Goal: Task Accomplishment & Management: Manage account settings

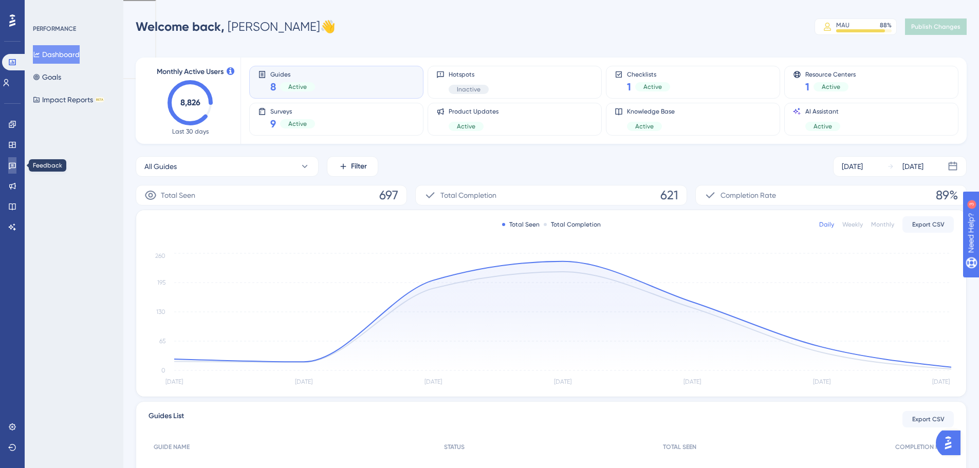
click at [15, 164] on icon at bounding box center [12, 165] width 8 height 8
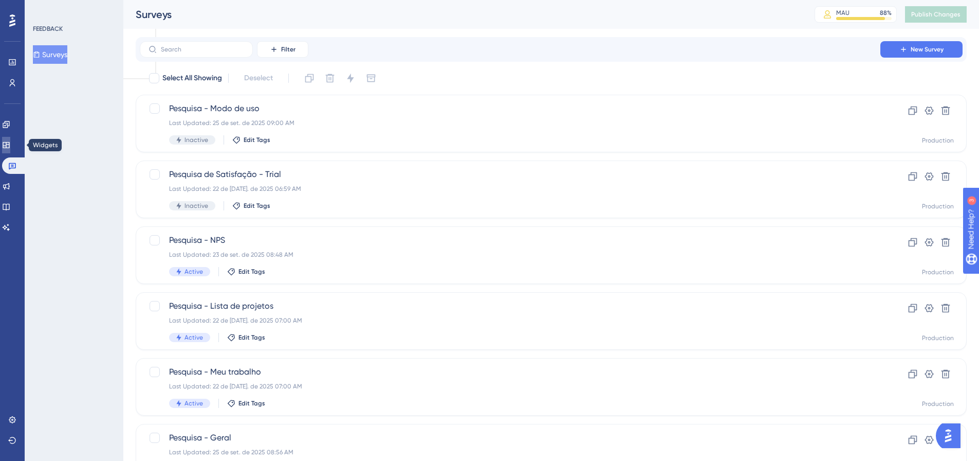
click at [9, 144] on icon at bounding box center [6, 145] width 7 height 6
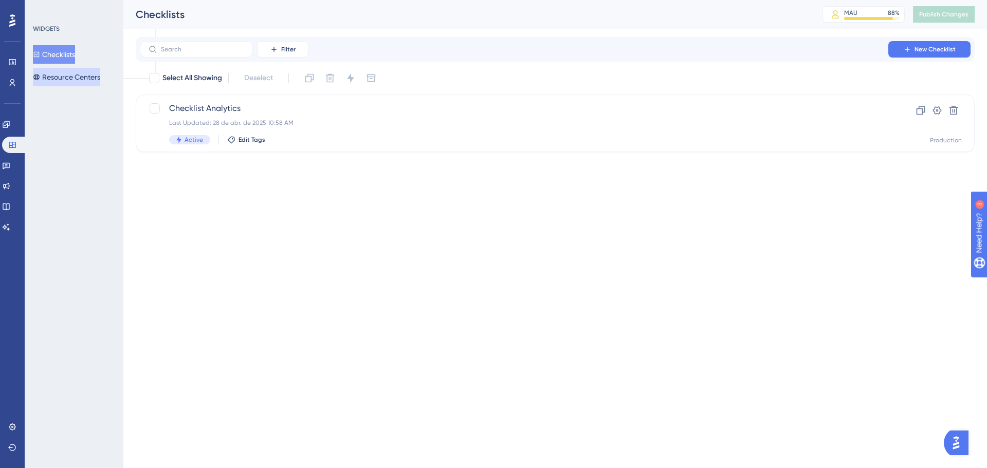
click at [62, 74] on button "Resource Centers" at bounding box center [66, 77] width 67 height 19
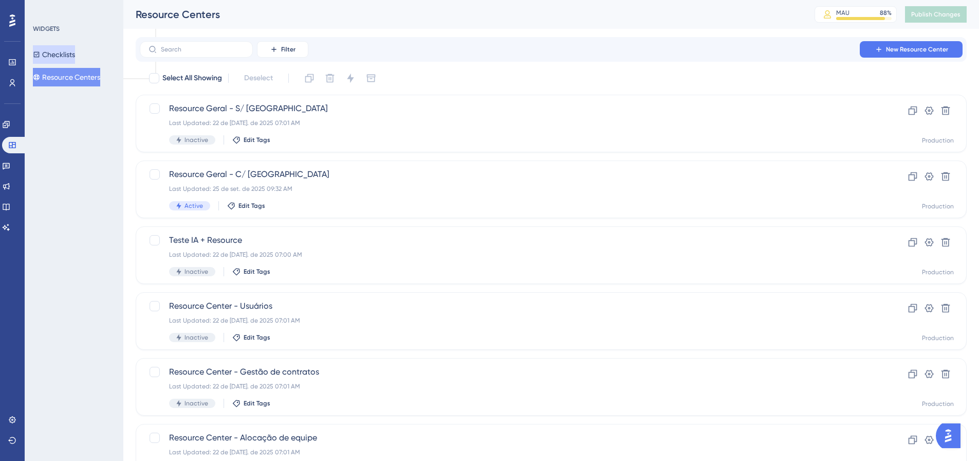
click at [62, 53] on button "Checklists" at bounding box center [54, 54] width 42 height 19
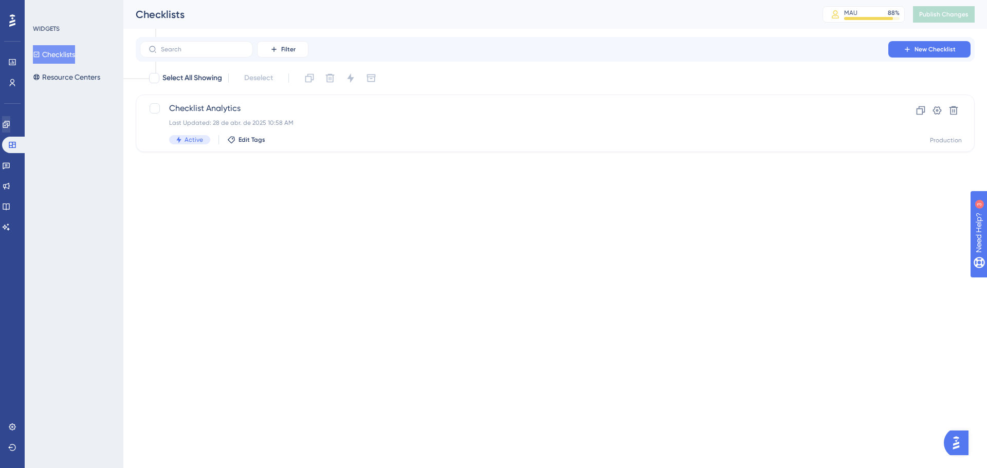
click at [13, 126] on div "✨ INSCREVA-SE AGORA✨" at bounding box center [494, 218] width 987 height 468
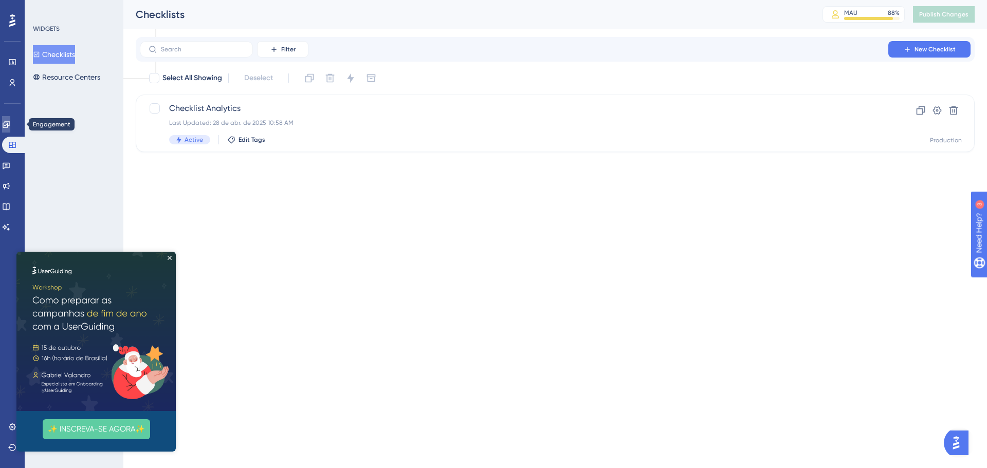
click at [9, 123] on icon at bounding box center [6, 124] width 7 height 7
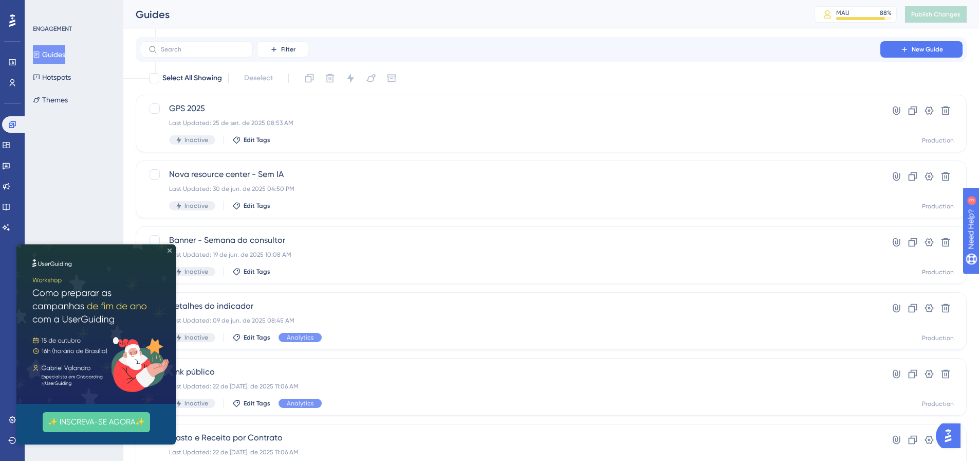
click at [169, 250] on icon "Close Preview" at bounding box center [170, 250] width 4 height 4
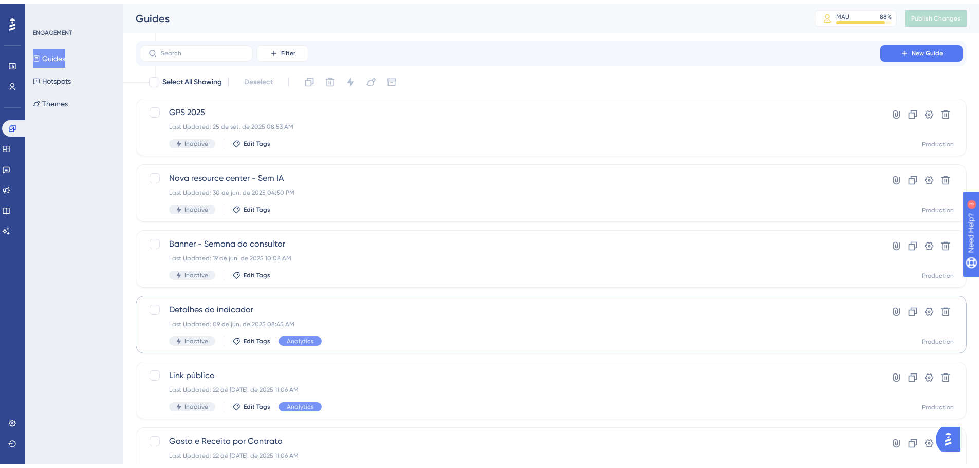
scroll to position [51, 0]
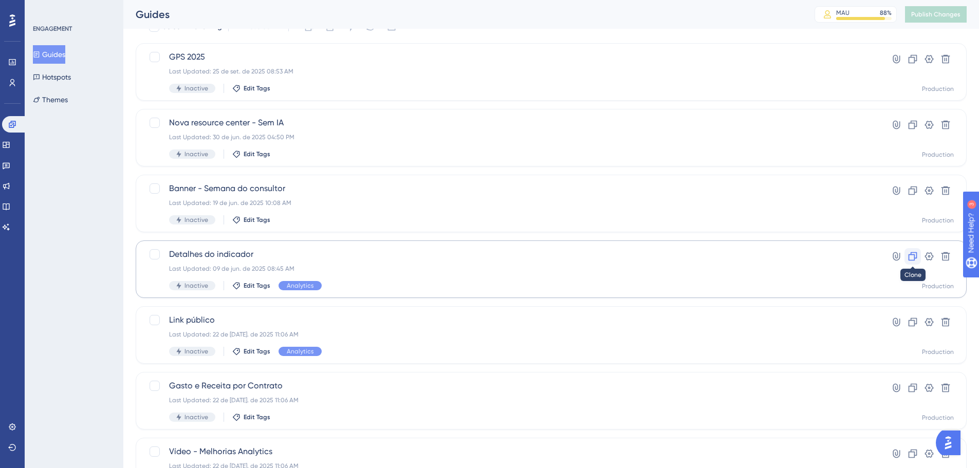
click at [915, 258] on icon at bounding box center [913, 256] width 9 height 9
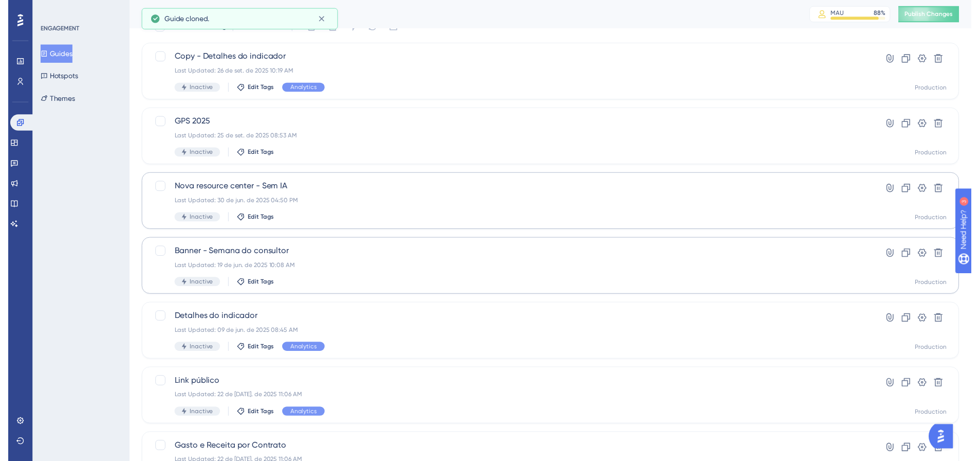
scroll to position [0, 0]
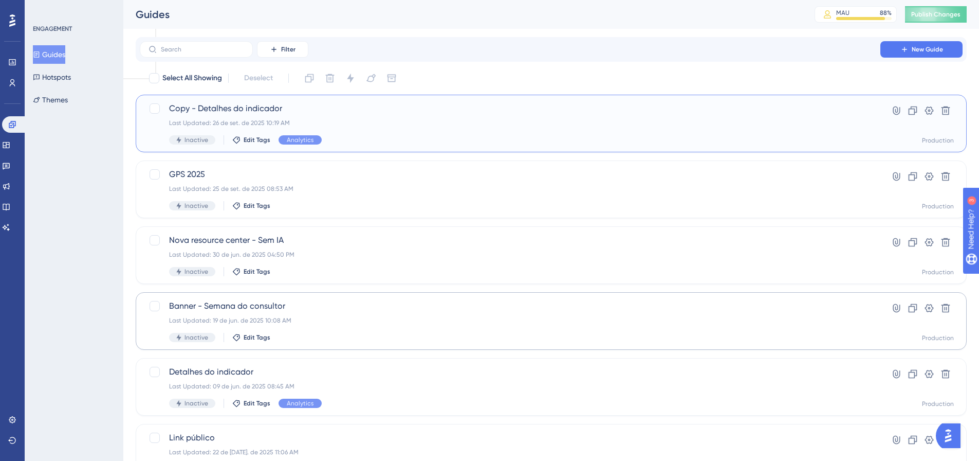
click at [251, 106] on span "Copy - Detalhes do indicador" at bounding box center [510, 108] width 682 height 12
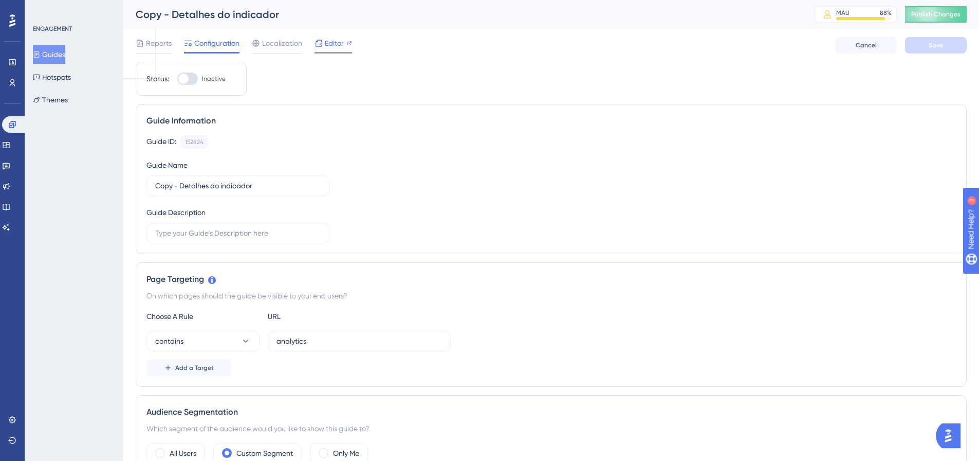
click at [332, 44] on span "Editor" at bounding box center [334, 43] width 19 height 12
click at [289, 43] on span "Localization" at bounding box center [282, 43] width 40 height 12
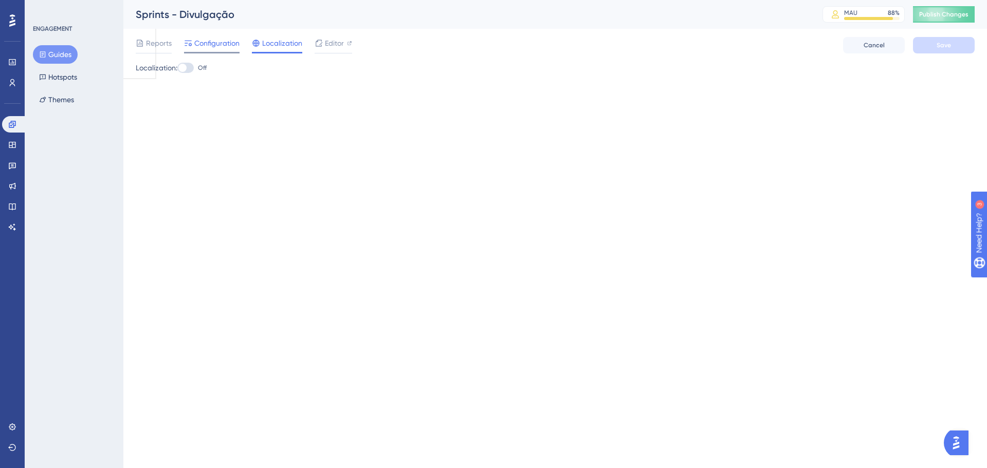
click at [213, 45] on span "Configuration" at bounding box center [216, 43] width 45 height 12
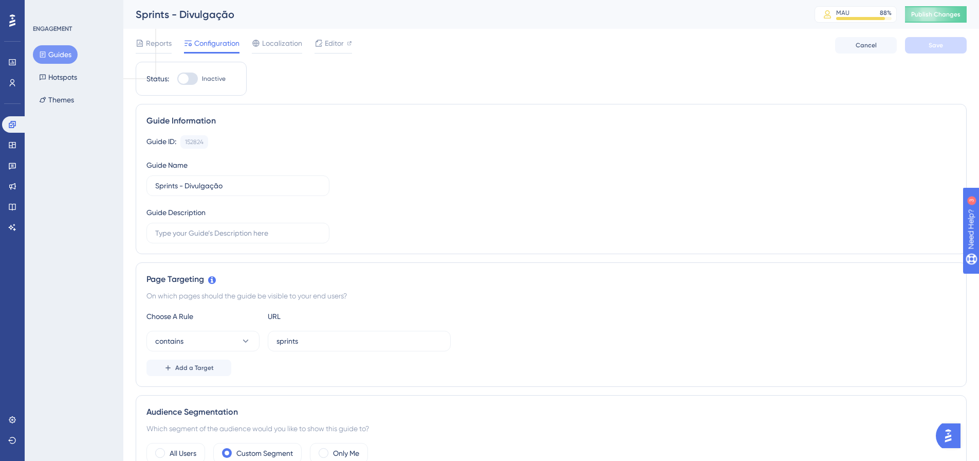
scroll to position [206, 0]
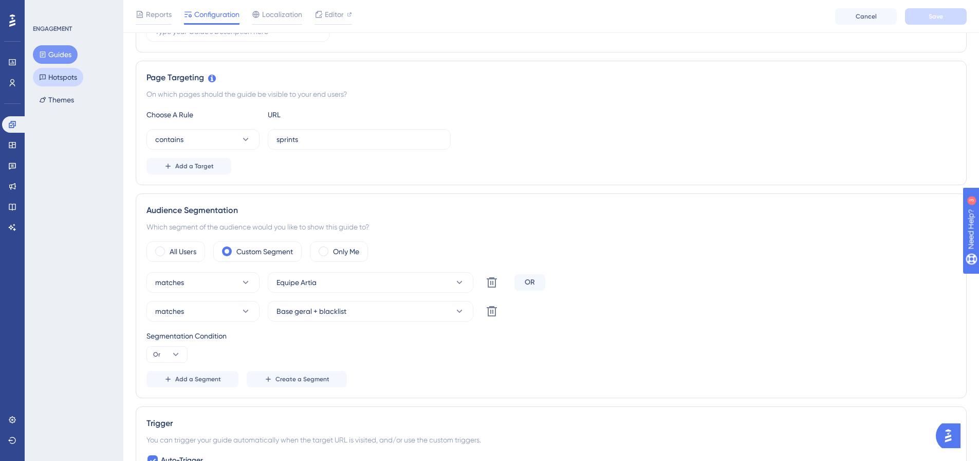
click at [52, 81] on button "Hotspots" at bounding box center [58, 77] width 50 height 19
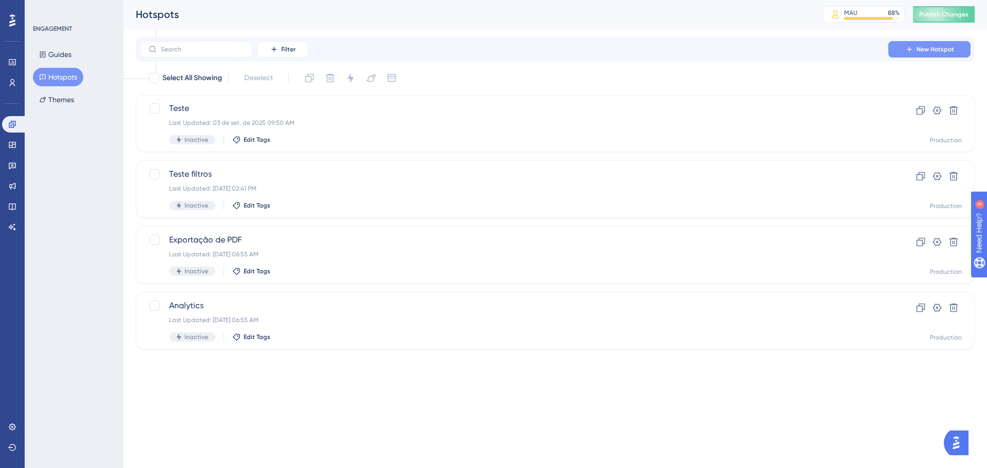
click at [944, 43] on button "New Hotspot" at bounding box center [929, 49] width 82 height 16
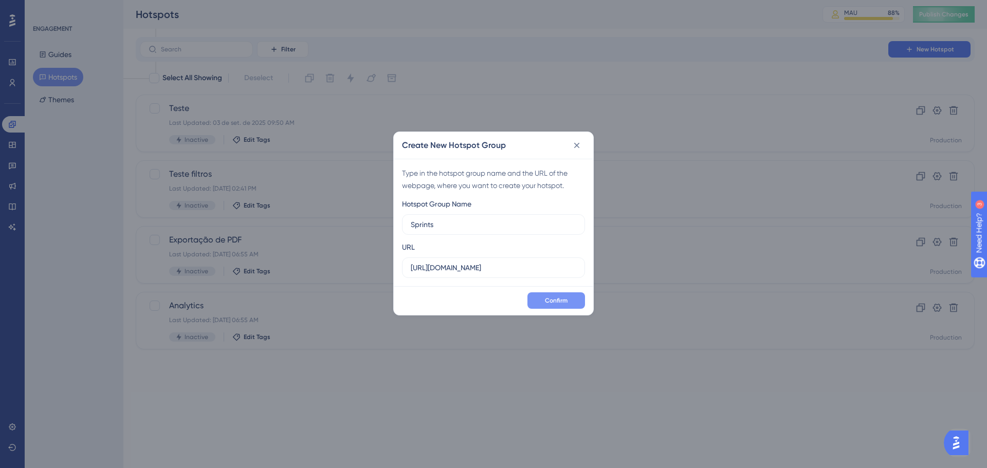
type input "Sprints"
click at [558, 304] on span "Confirm" at bounding box center [556, 301] width 23 height 8
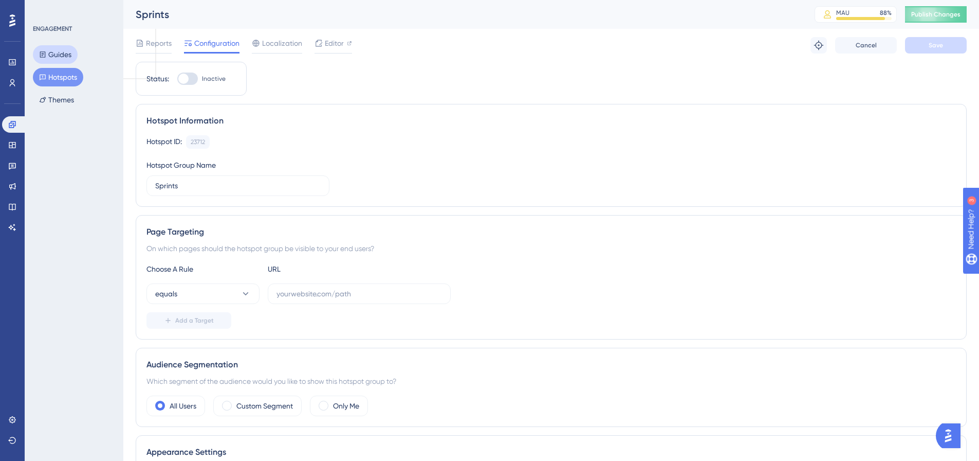
click at [52, 46] on button "Guides" at bounding box center [55, 54] width 45 height 19
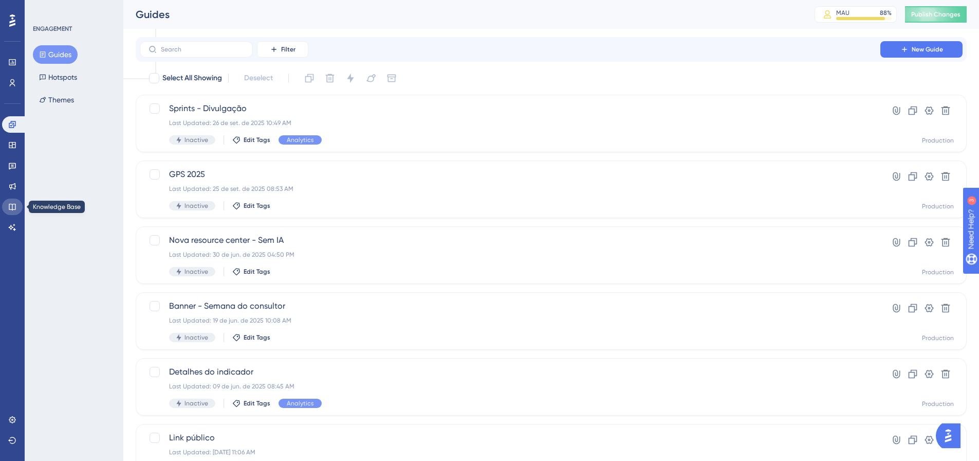
click at [20, 208] on link at bounding box center [12, 206] width 21 height 16
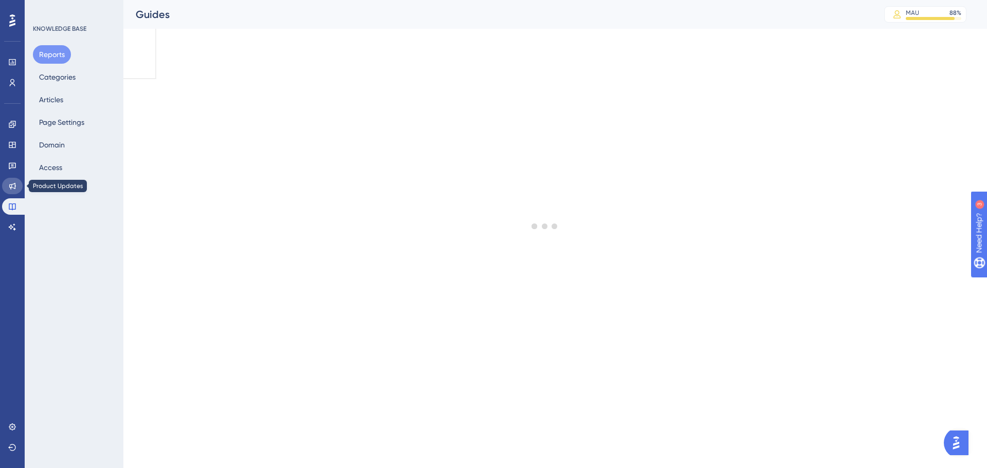
click at [16, 183] on link at bounding box center [12, 186] width 21 height 16
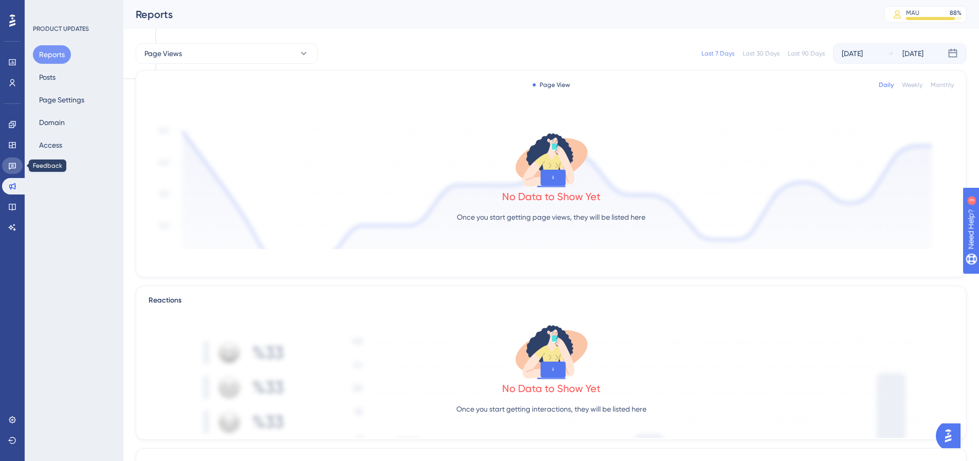
click at [13, 171] on link at bounding box center [12, 165] width 21 height 16
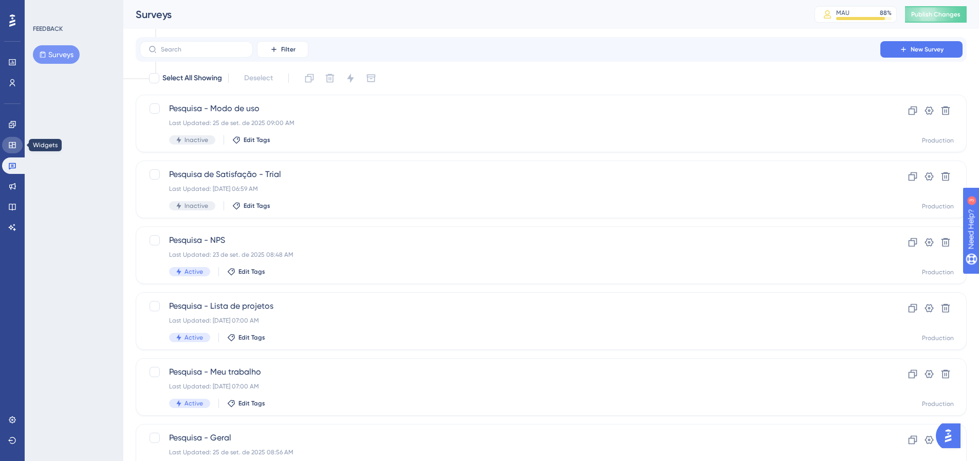
click at [17, 148] on link at bounding box center [12, 145] width 21 height 16
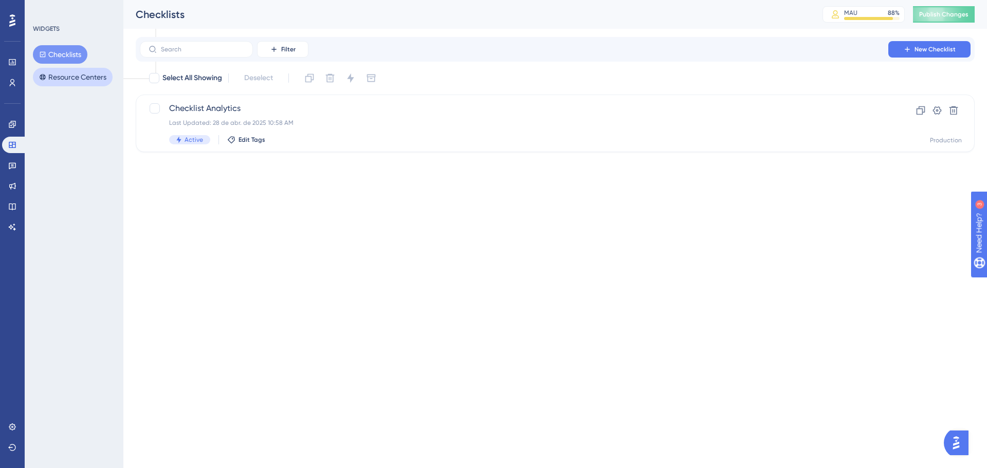
click at [70, 82] on button "Resource Centers" at bounding box center [73, 77] width 80 height 19
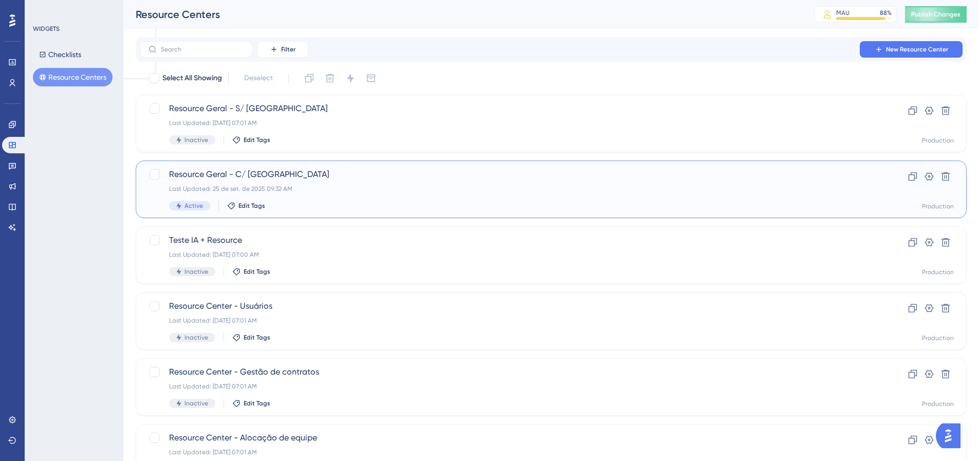
click at [274, 174] on span "Resource Geral - C/ IA" at bounding box center [510, 174] width 682 height 12
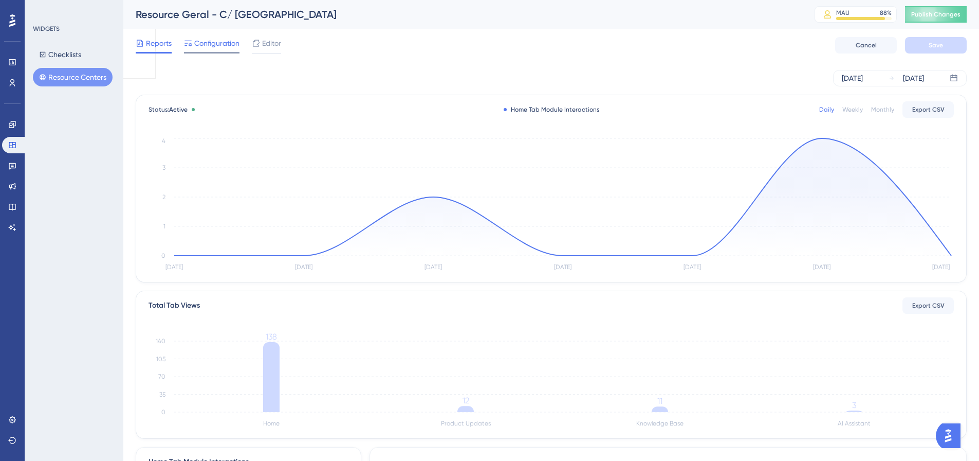
click at [228, 42] on span "Configuration" at bounding box center [216, 43] width 45 height 12
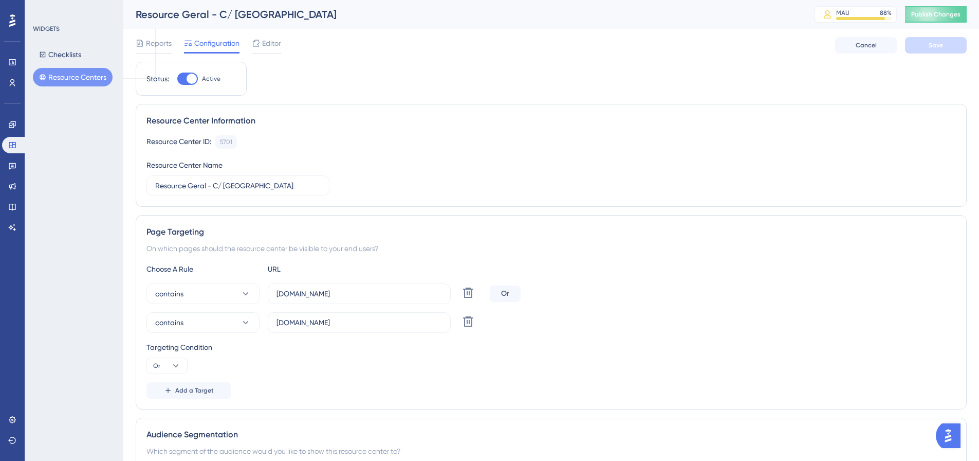
click at [290, 48] on div "Reports Configuration Editor Cancel Save" at bounding box center [551, 45] width 831 height 33
click at [267, 42] on span "Editor" at bounding box center [271, 43] width 19 height 12
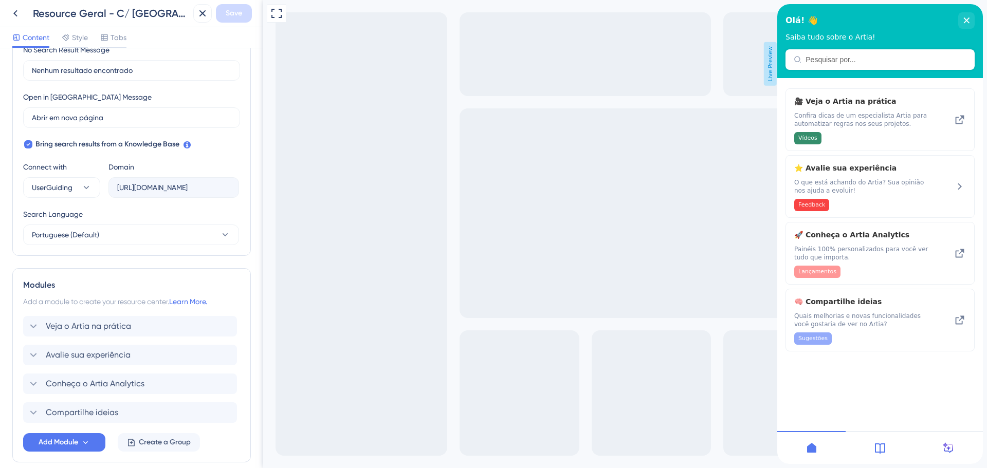
scroll to position [305, 0]
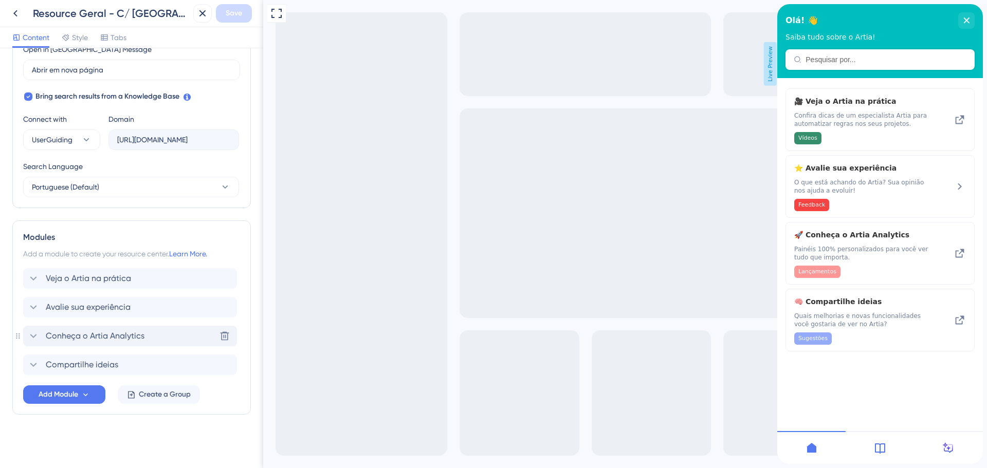
click at [35, 332] on icon at bounding box center [33, 336] width 12 height 12
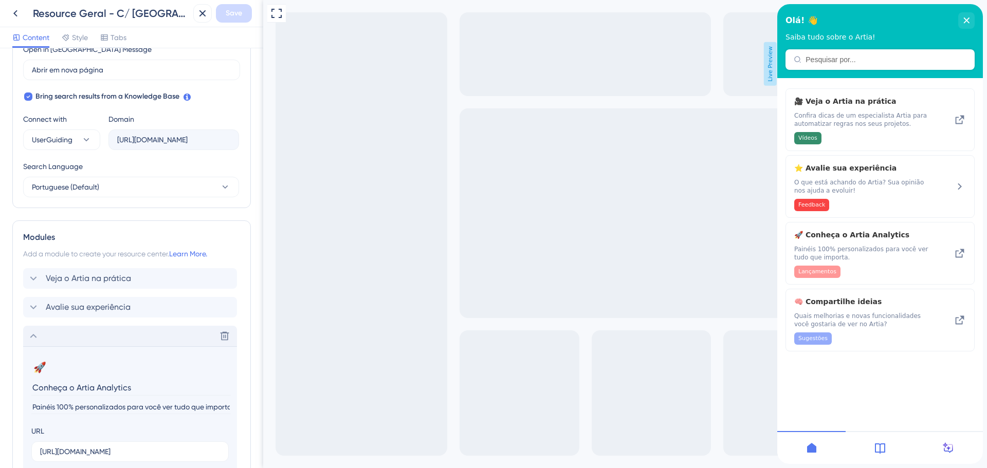
click at [35, 332] on icon at bounding box center [33, 336] width 12 height 12
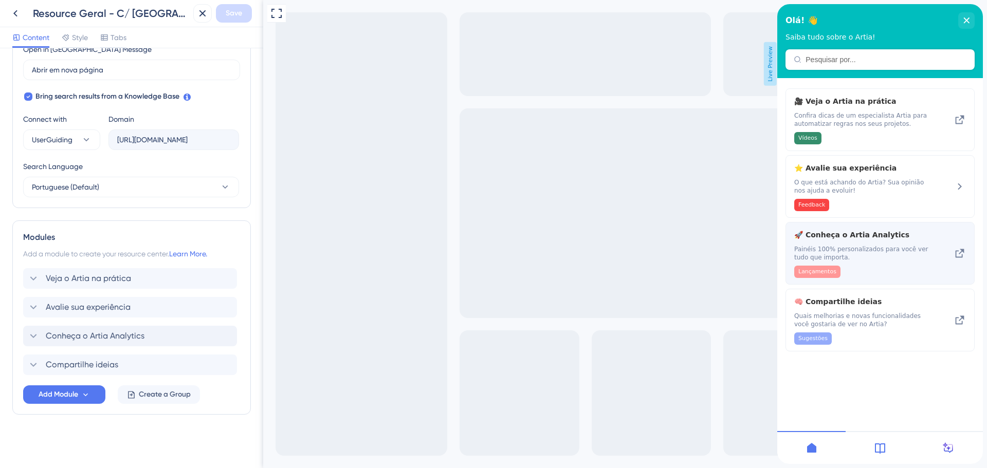
click at [957, 257] on icon at bounding box center [960, 253] width 12 height 12
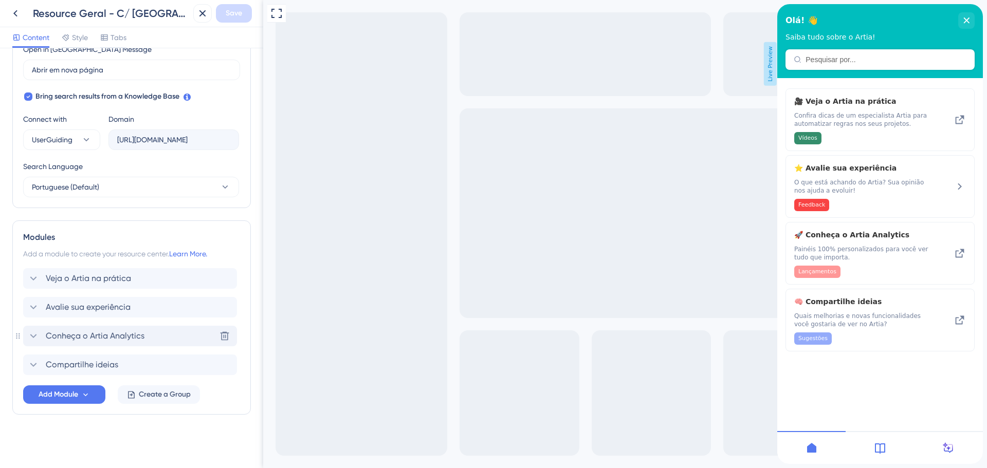
click at [66, 334] on span "Conheça o Artia Analytics" at bounding box center [95, 336] width 99 height 12
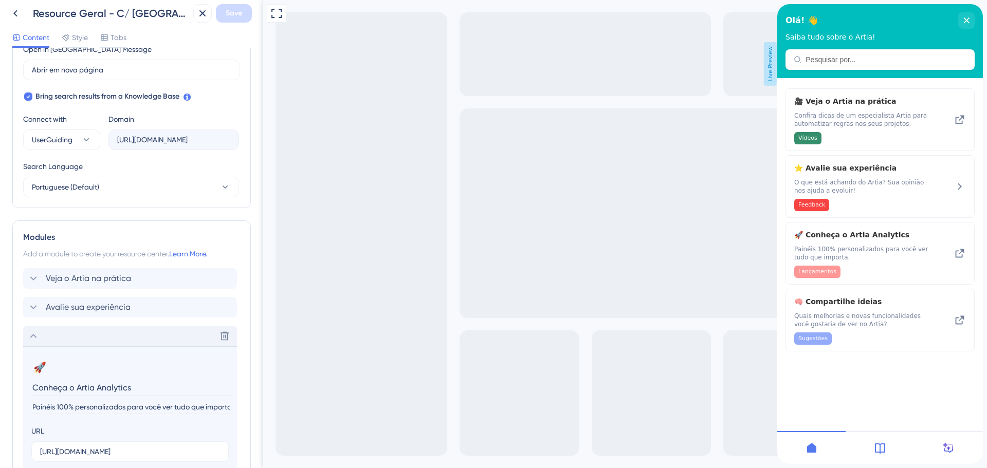
scroll to position [408, 0]
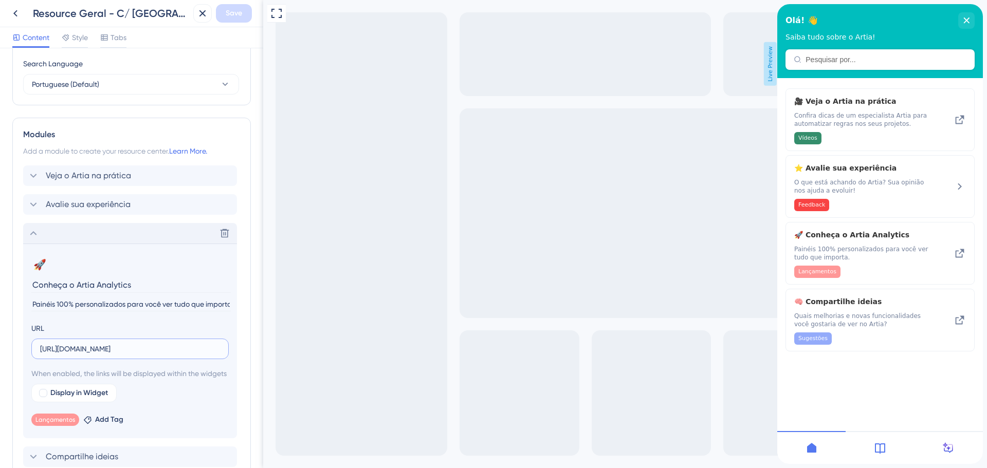
click at [104, 354] on input "https://artia.com/produto/analytics/" at bounding box center [130, 348] width 180 height 11
click at [30, 231] on icon at bounding box center [33, 233] width 12 height 12
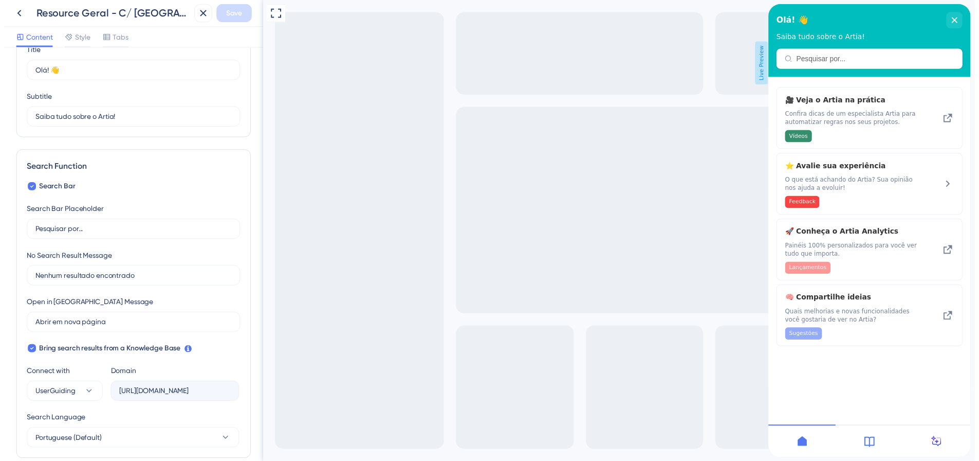
scroll to position [0, 0]
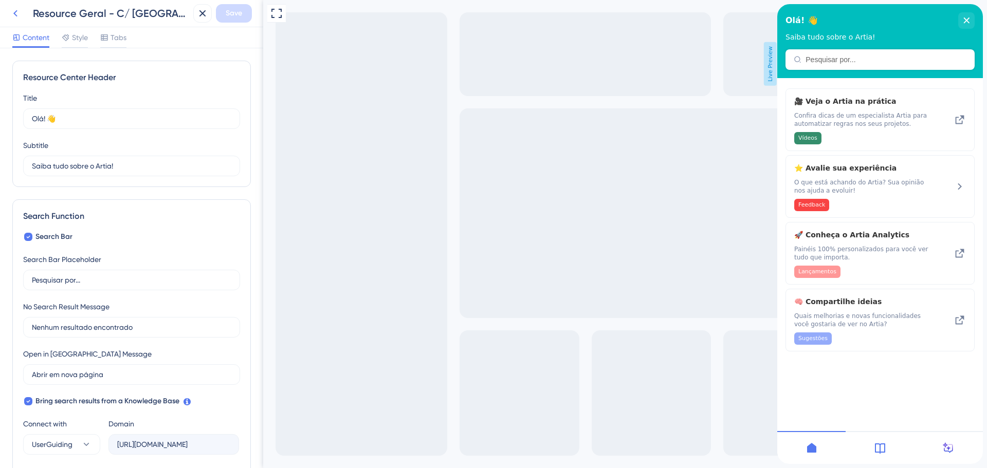
click at [17, 14] on icon at bounding box center [15, 13] width 12 height 12
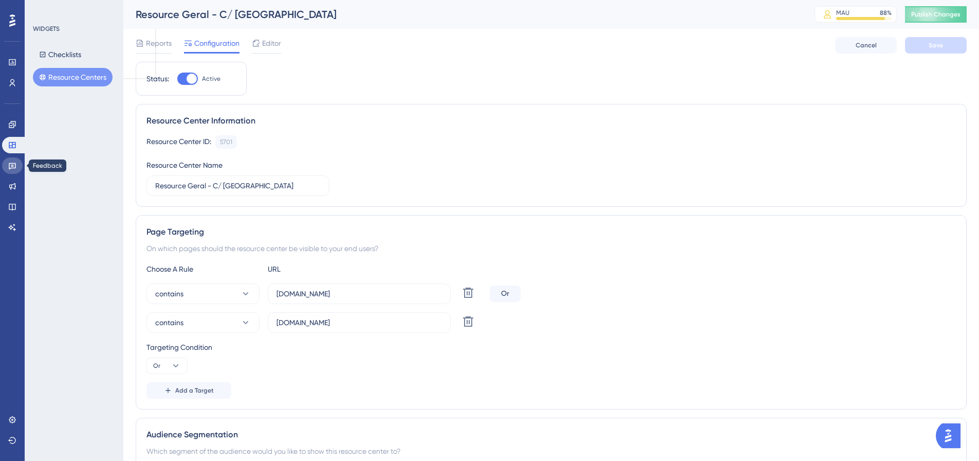
click at [19, 159] on link at bounding box center [12, 165] width 21 height 16
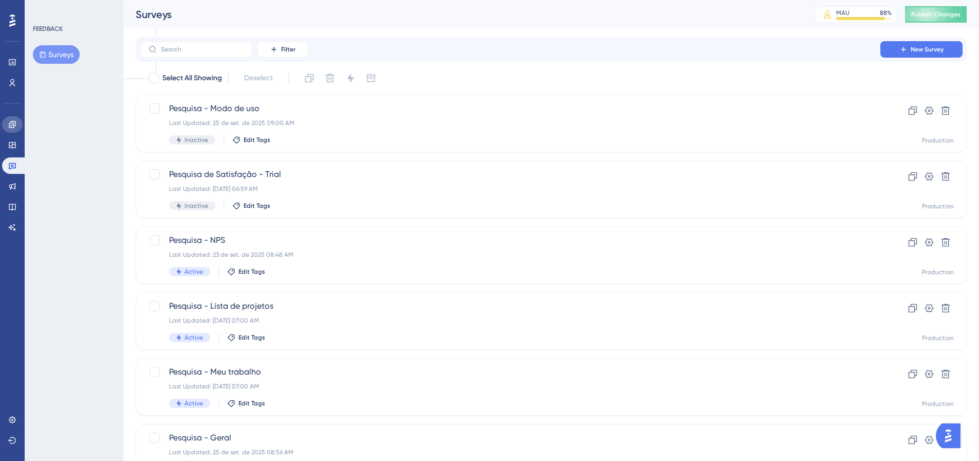
click at [7, 123] on link at bounding box center [12, 124] width 21 height 16
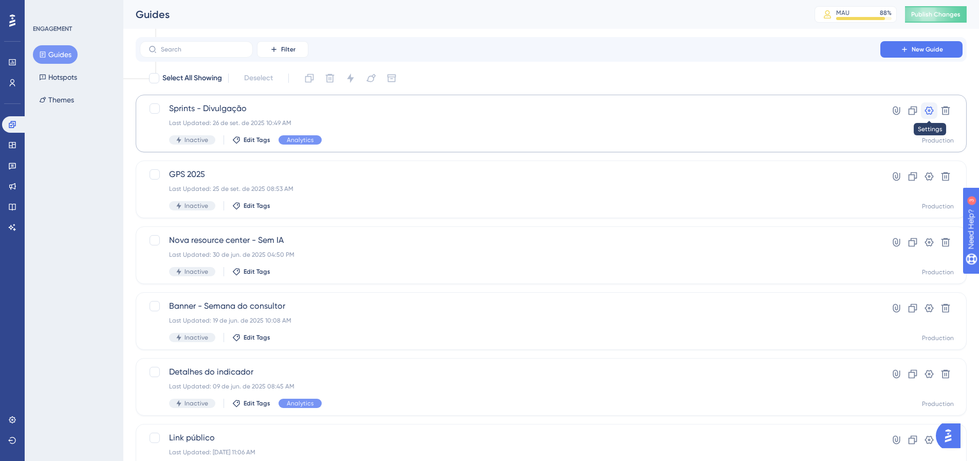
click at [928, 109] on icon at bounding box center [929, 110] width 10 height 10
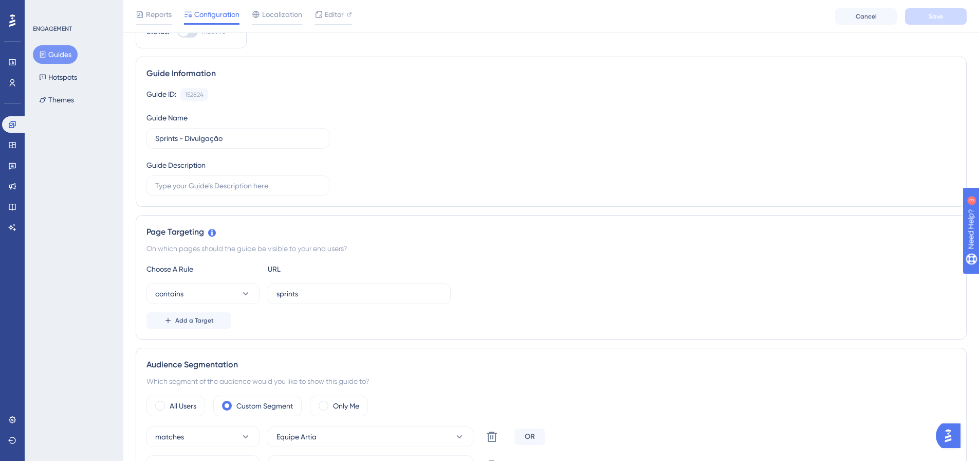
scroll to position [103, 0]
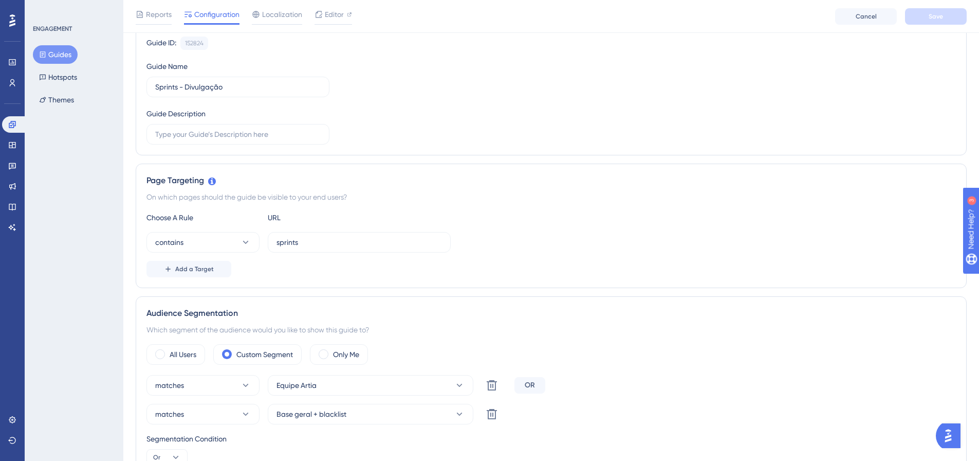
click at [57, 61] on button "Guides" at bounding box center [55, 54] width 45 height 19
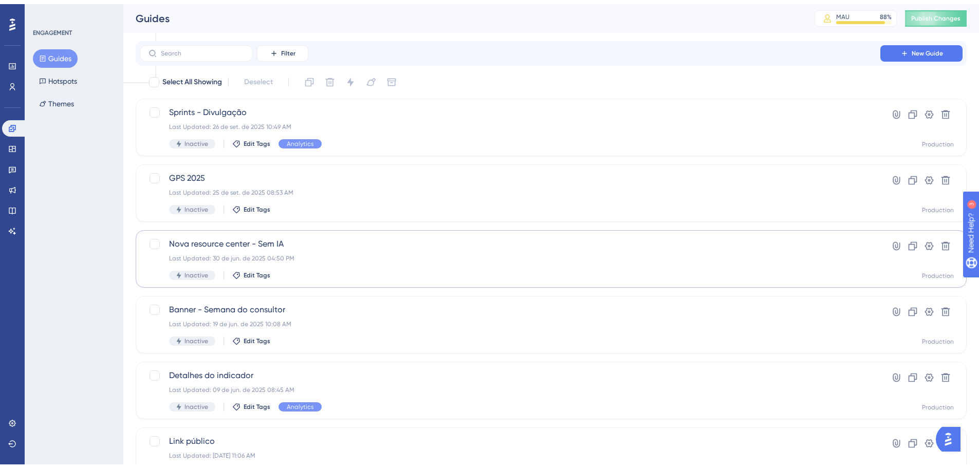
scroll to position [51, 0]
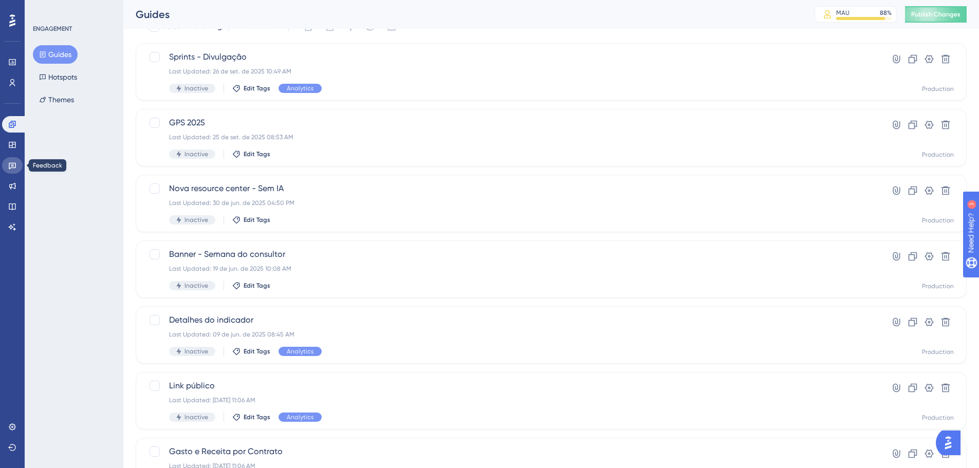
click at [11, 166] on icon at bounding box center [12, 165] width 8 height 8
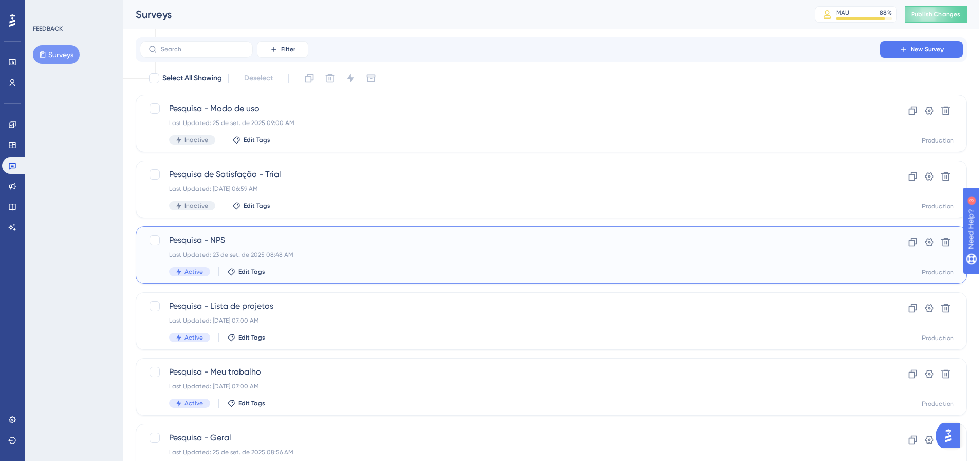
click at [287, 252] on div "Last Updated: 23 de set. de 2025 08:48 AM" at bounding box center [510, 254] width 682 height 8
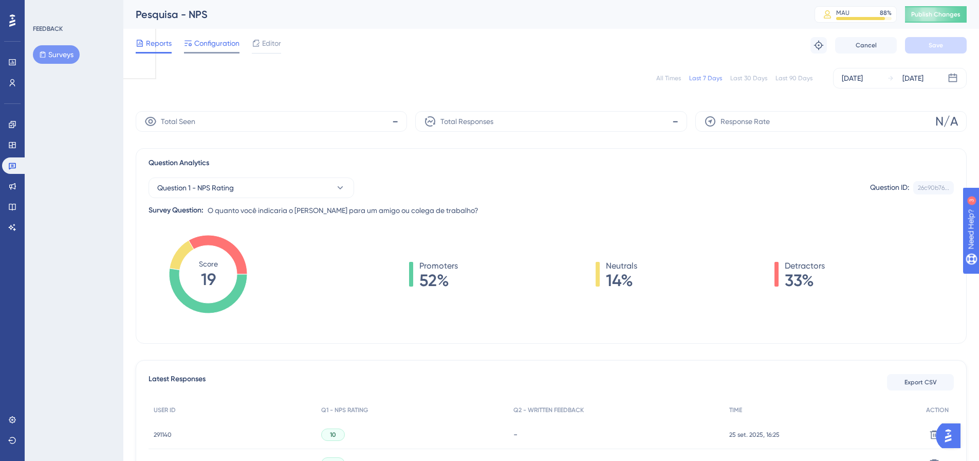
click at [220, 48] on span "Configuration" at bounding box center [216, 43] width 45 height 12
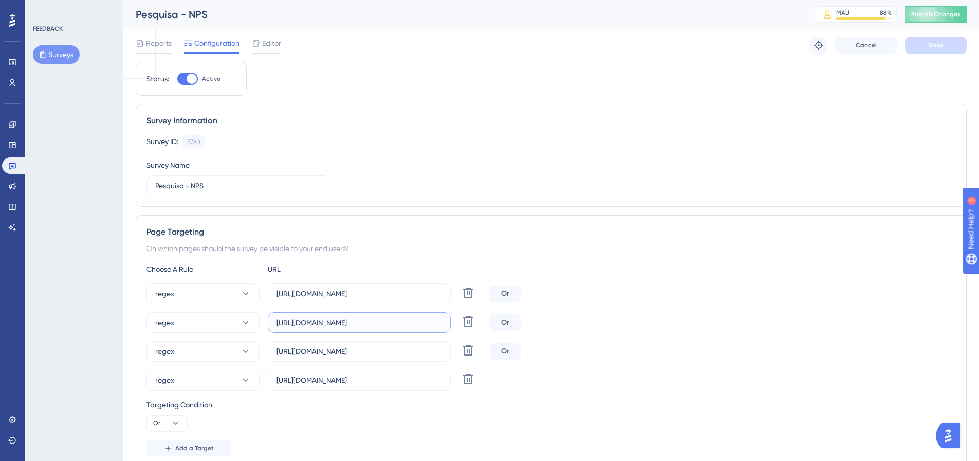
drag, startPoint x: 424, startPoint y: 322, endPoint x: 241, endPoint y: 307, distance: 183.6
click at [243, 307] on div "regex https://app2.artia.com/organizations/(.*)/(.*) Delete Or regex https://ap…" at bounding box center [552, 336] width 810 height 107
click at [15, 129] on link at bounding box center [12, 124] width 21 height 16
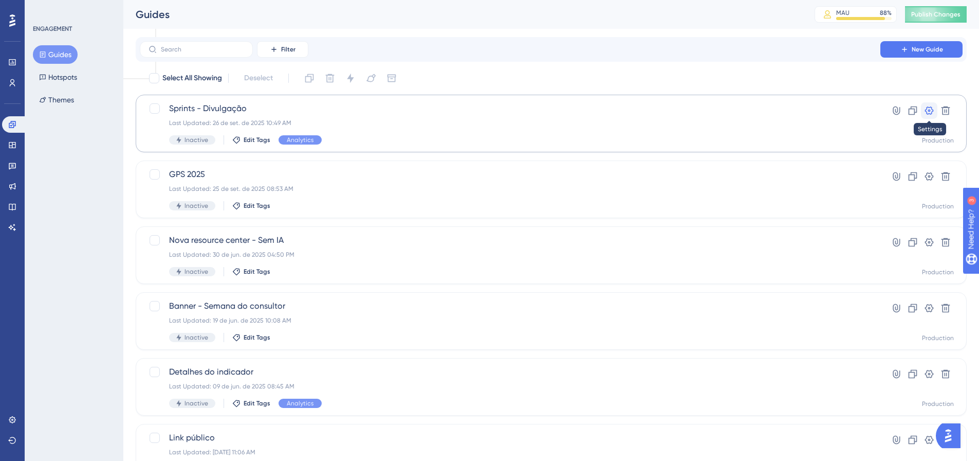
click at [932, 110] on icon at bounding box center [929, 110] width 10 height 10
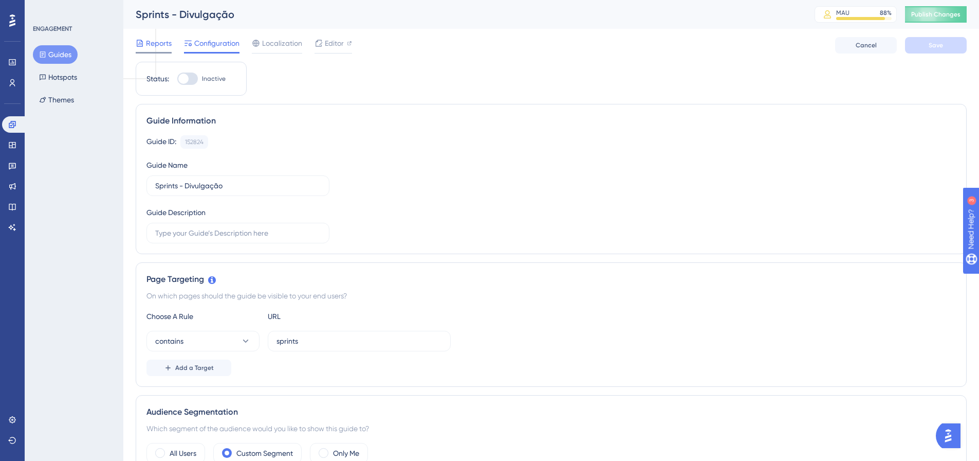
click at [156, 45] on span "Reports" at bounding box center [159, 43] width 26 height 12
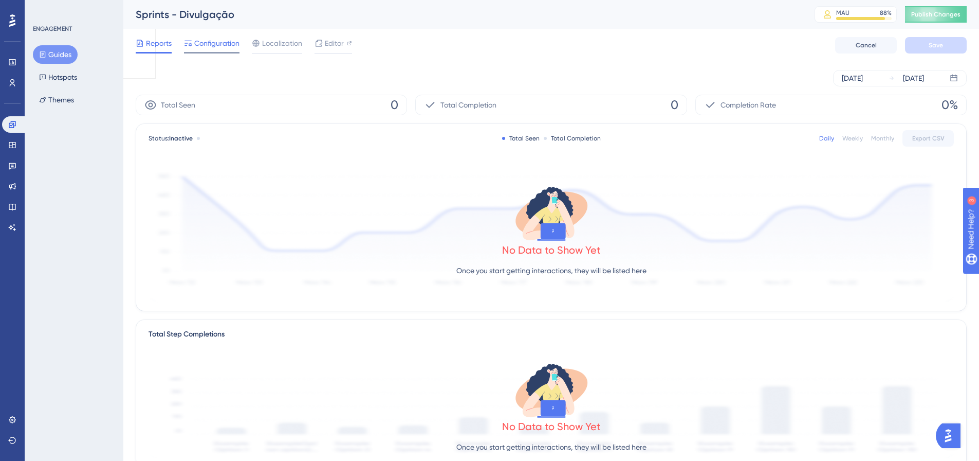
click at [211, 44] on span "Configuration" at bounding box center [216, 43] width 45 height 12
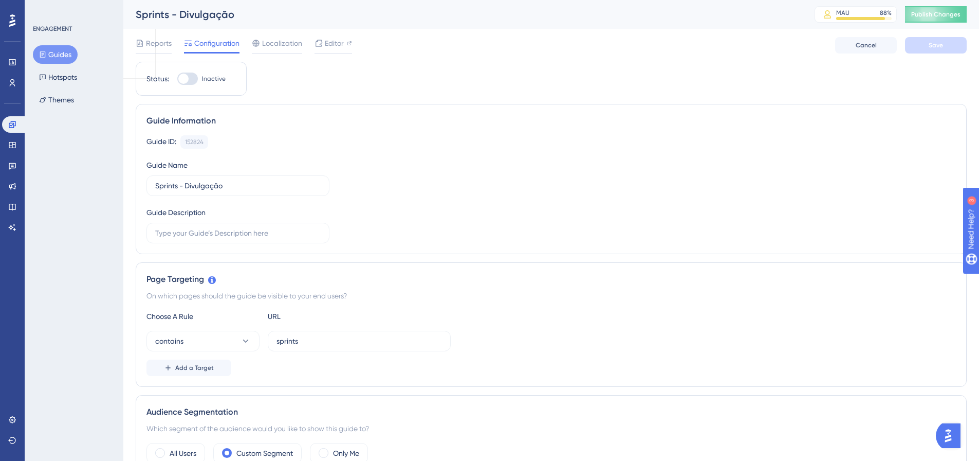
scroll to position [154, 0]
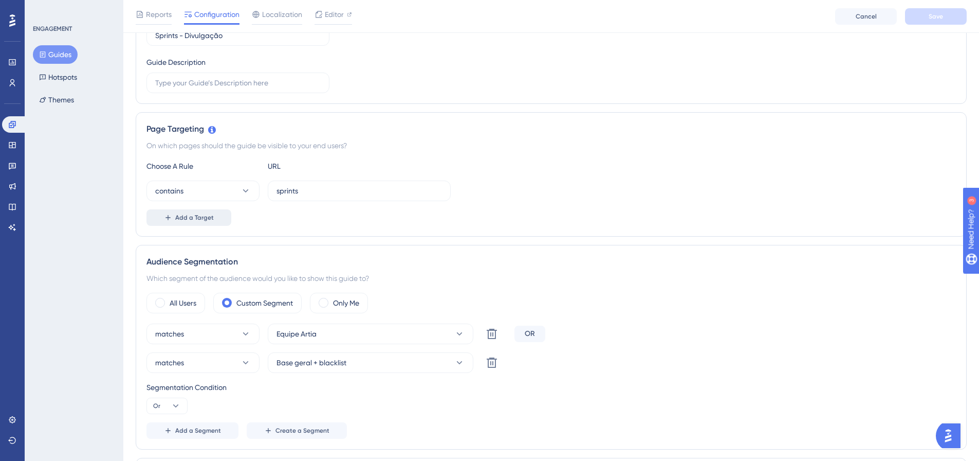
click at [197, 217] on span "Add a Target" at bounding box center [194, 217] width 39 height 8
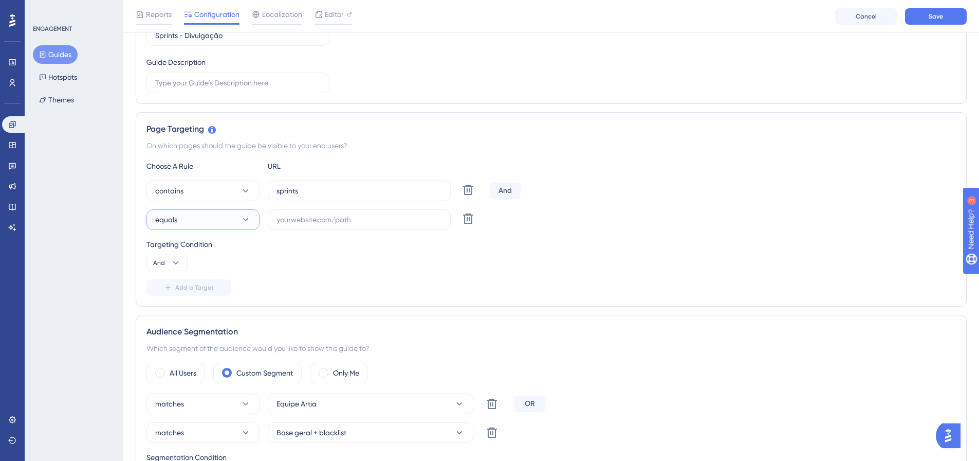
click at [177, 217] on span "equals" at bounding box center [166, 219] width 22 height 12
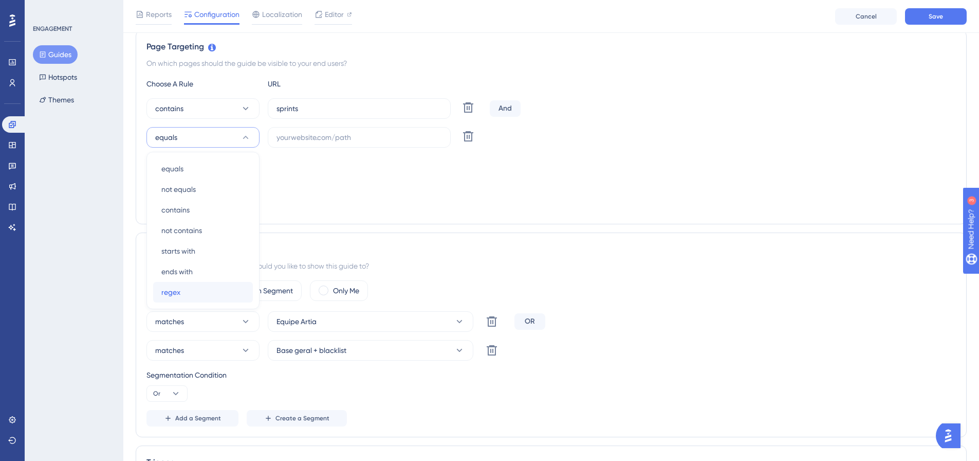
click at [185, 295] on div "regex regex" at bounding box center [202, 292] width 83 height 21
click at [314, 134] on input "text" at bounding box center [360, 137] width 166 height 11
paste input "https://app2.artia.com/a/(.*)/(.*)/(.*)"
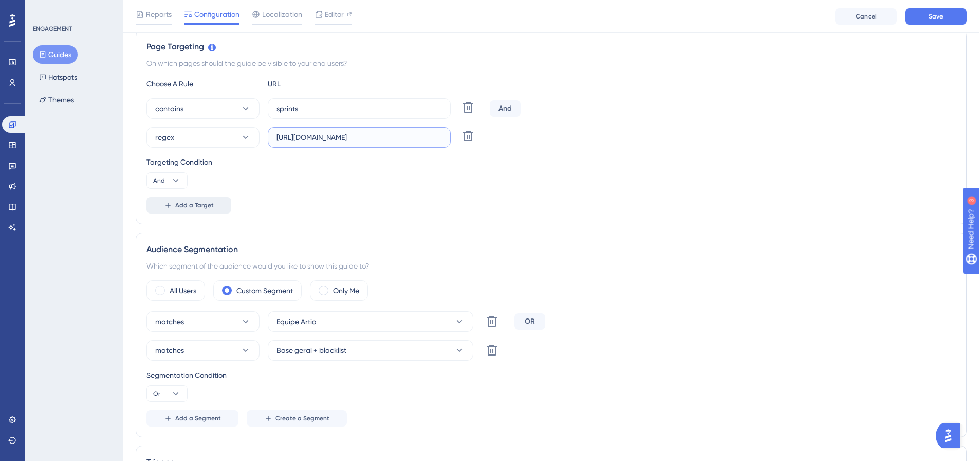
type input "https://app2.artia.com/a/(.*)/(.*)/(.*)"
click at [187, 199] on button "Add a Target" at bounding box center [189, 205] width 85 height 16
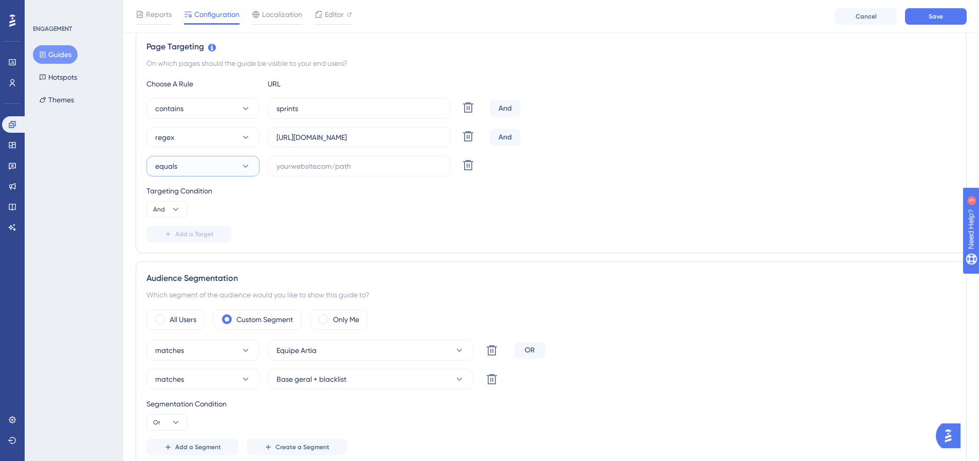
click at [191, 171] on button "equals" at bounding box center [203, 166] width 113 height 21
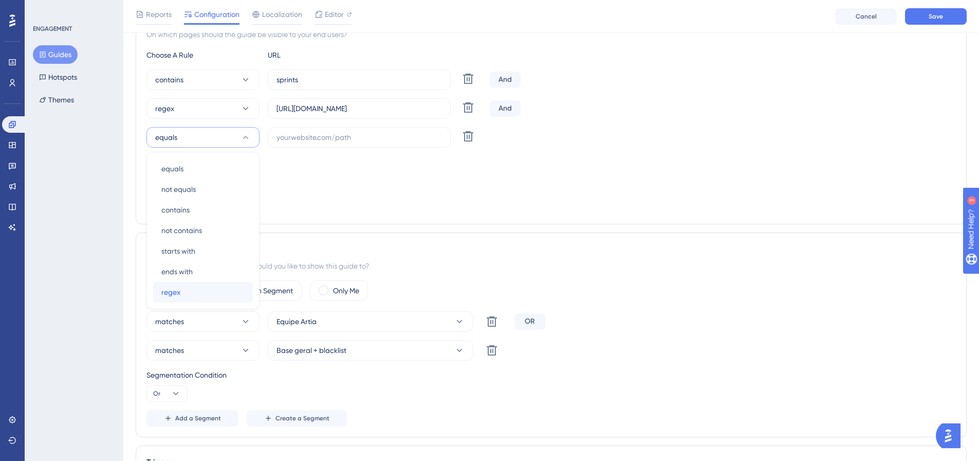
click at [186, 288] on div "regex regex" at bounding box center [202, 292] width 83 height 21
click at [320, 141] on input "text" at bounding box center [360, 137] width 166 height 11
paste input "https://app2.artia.com/a/(.*)/(.*)/(.*)"
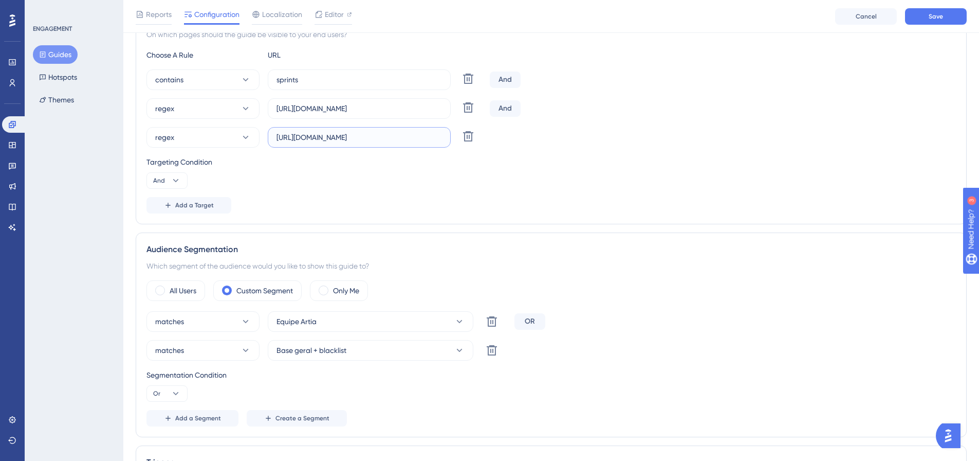
click at [321, 138] on input "https://app2.artia.com/a/(.*)/(.*)/(.*)" at bounding box center [360, 137] width 166 height 11
type input "https://app.artia.com/a/(.*)/(.*)/(.*)"
click at [179, 204] on span "Add a Target" at bounding box center [194, 205] width 39 height 8
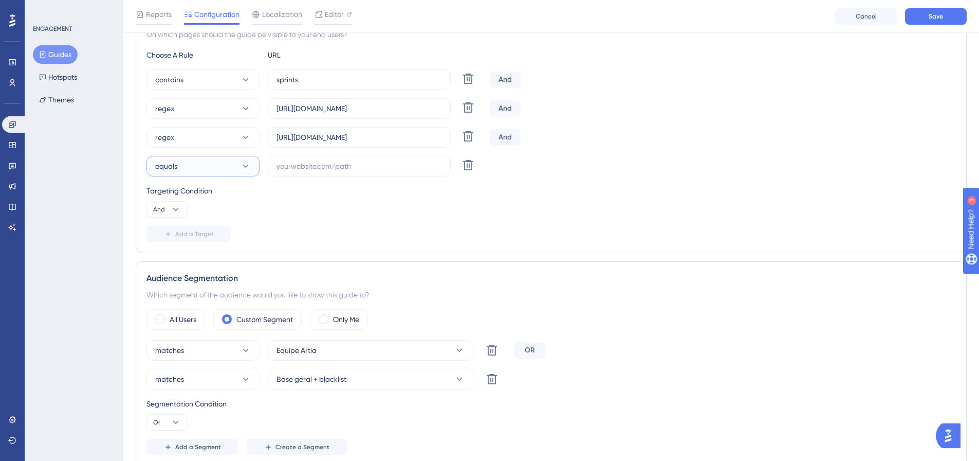
click at [202, 167] on button "equals" at bounding box center [203, 166] width 113 height 21
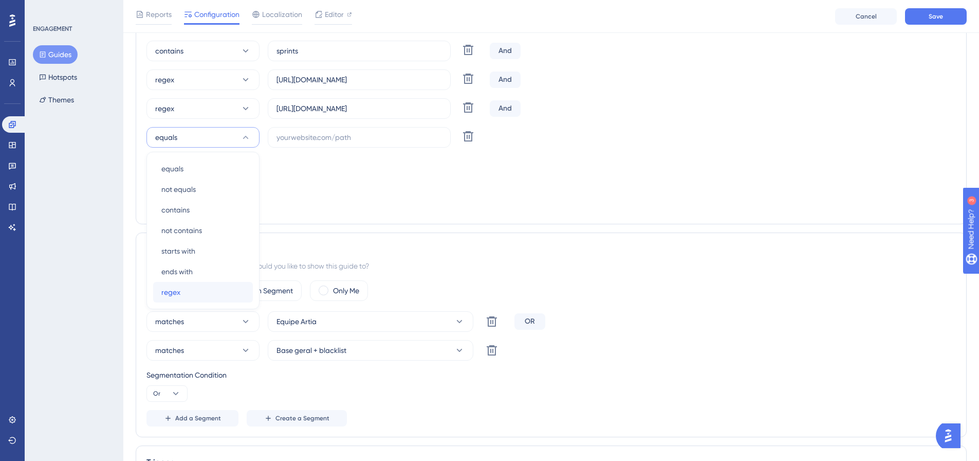
click at [187, 291] on div "regex regex" at bounding box center [202, 292] width 83 height 21
click at [322, 133] on input "text" at bounding box center [360, 137] width 166 height 11
paste input "https://app2.artia.com/a/(.*)/(.*)/(.*)"
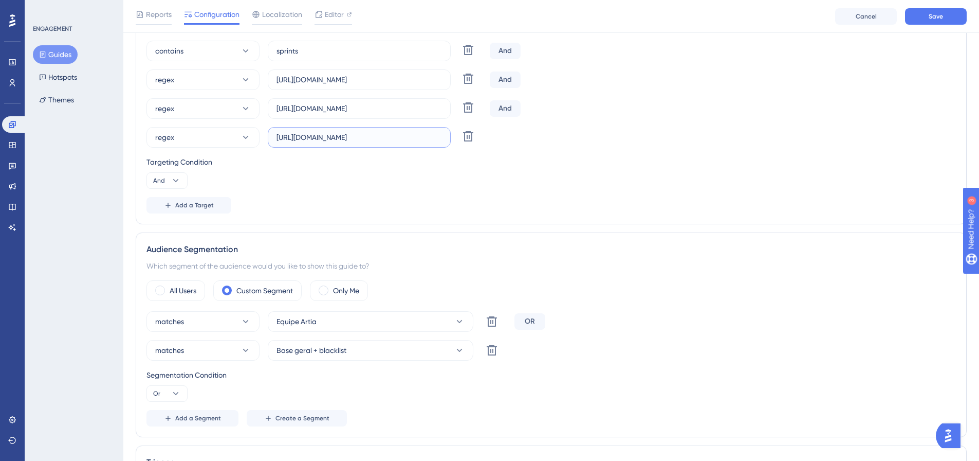
click at [356, 136] on input "https://app2.artia.com/a/(.*)/(.*)/(.*)" at bounding box center [360, 137] width 166 height 11
click at [355, 137] on input "https://app2.artia.com/a/(.*)/(.*)/(.*)" at bounding box center [360, 137] width 166 height 11
type input "https://app2.artia.com/organizations/(.*)/(.*)"
click at [187, 203] on span "Add a Target" at bounding box center [194, 205] width 39 height 8
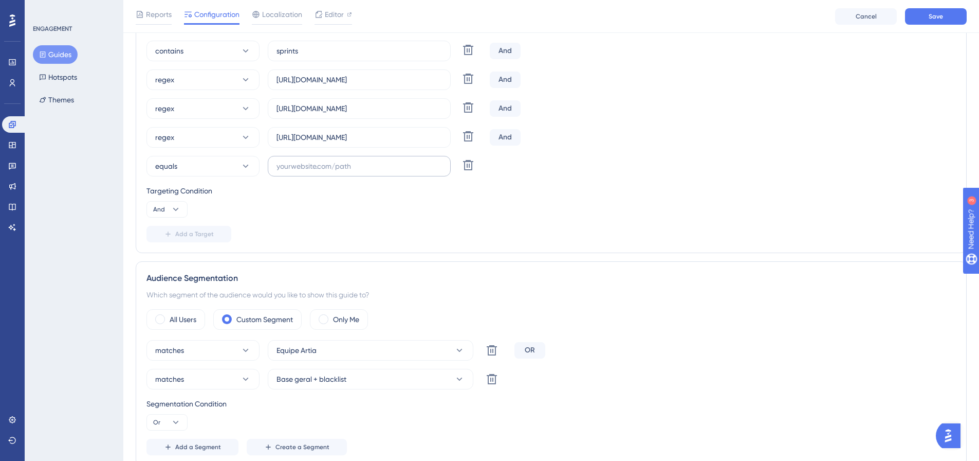
click at [320, 172] on label at bounding box center [359, 166] width 183 height 21
click at [320, 172] on input "text" at bounding box center [360, 165] width 166 height 11
paste input "https://app2.artia.com/organizations/(.*)/(.*)"
type input "https://app2.artia.com/organizations/(.*)/(.*)"
click at [221, 165] on button "equals" at bounding box center [203, 166] width 113 height 21
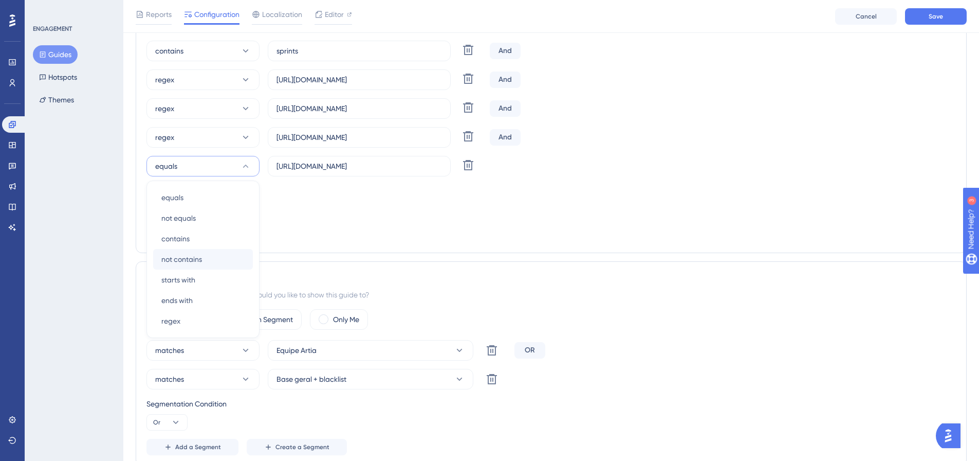
scroll to position [323, 0]
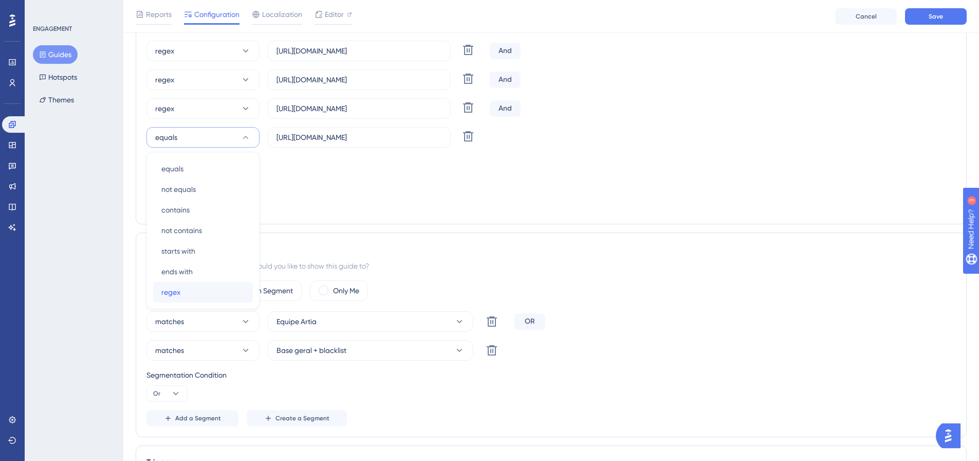
click at [201, 290] on div "regex regex" at bounding box center [202, 292] width 83 height 21
click at [320, 136] on input "https://app2.artia.com/organizations/(.*)/(.*)" at bounding box center [360, 137] width 166 height 11
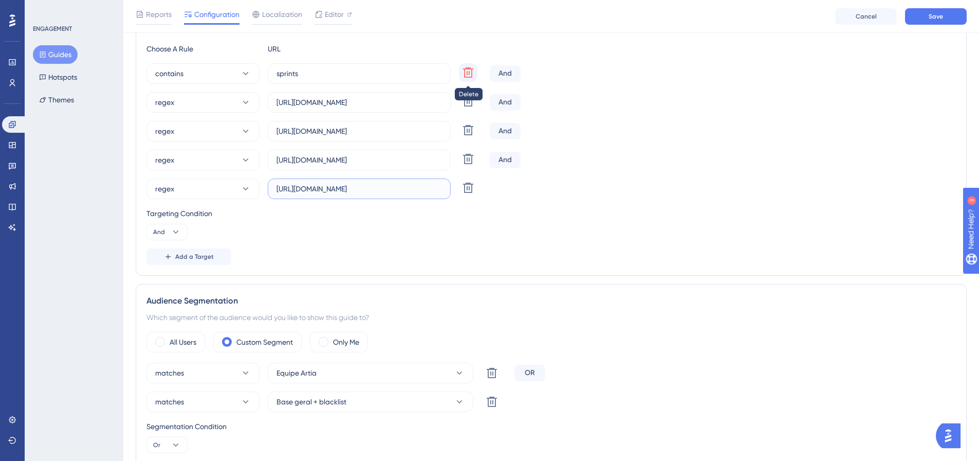
type input "https://app.artia.com/organizations/(.*)/(.*)"
click at [469, 72] on icon at bounding box center [468, 72] width 10 height 10
type input "https://app2.artia.com/a/(.*)/(.*)/(.*)"
type input "https://app.artia.com/a/(.*)/(.*)/(.*)"
type input "https://app2.artia.com/organizations/(.*)/(.*)"
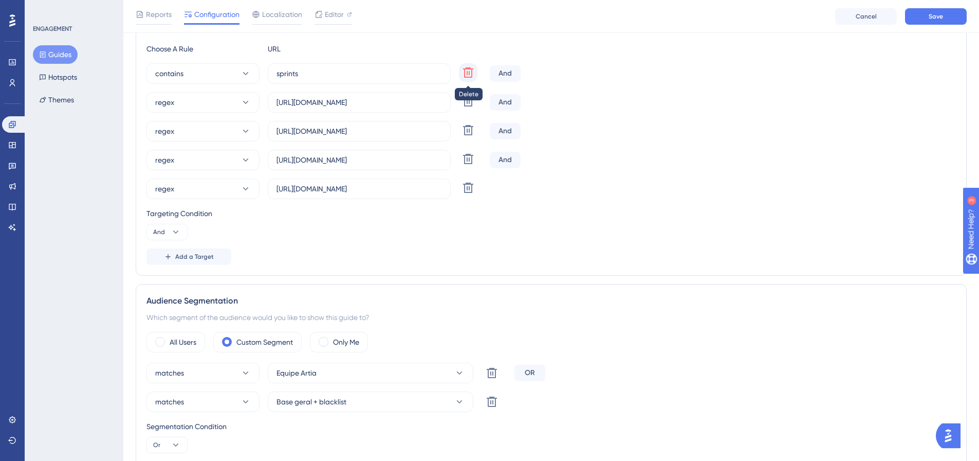
type input "https://app.artia.com/organizations/(.*)/(.*)"
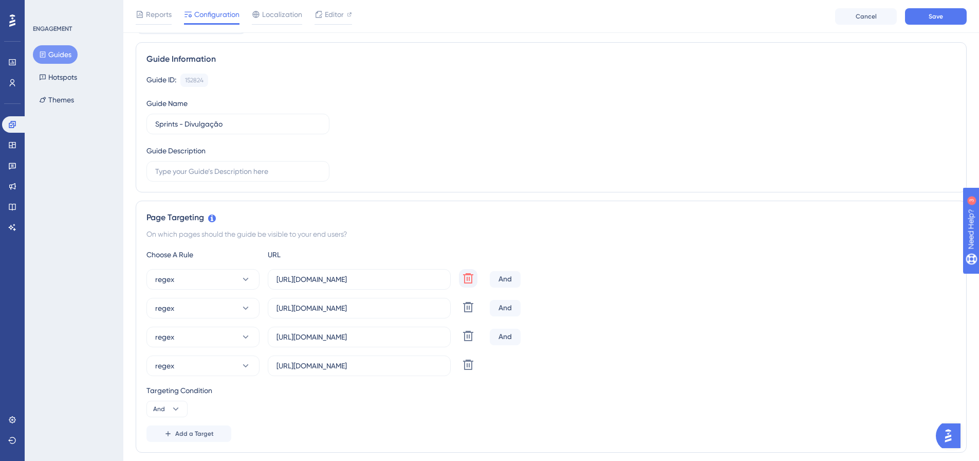
scroll to position [0, 0]
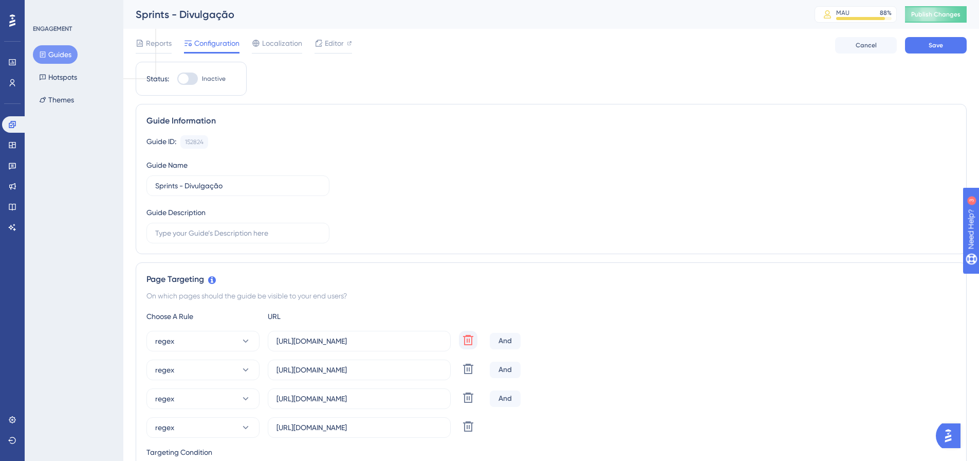
click at [935, 57] on div "Reports Configuration Localization Editor Cancel Save" at bounding box center [551, 45] width 831 height 33
click at [937, 49] on span "Save" at bounding box center [936, 45] width 14 height 8
click at [341, 46] on span "Editor" at bounding box center [334, 43] width 19 height 12
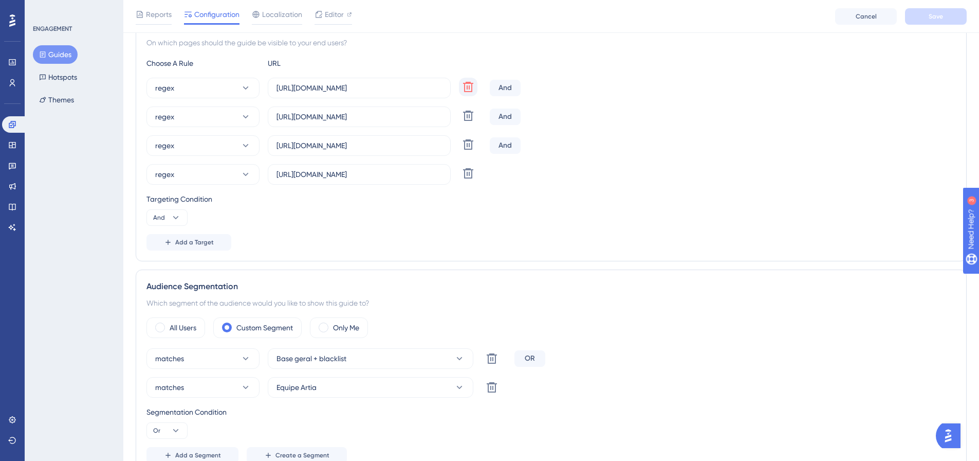
scroll to position [360, 0]
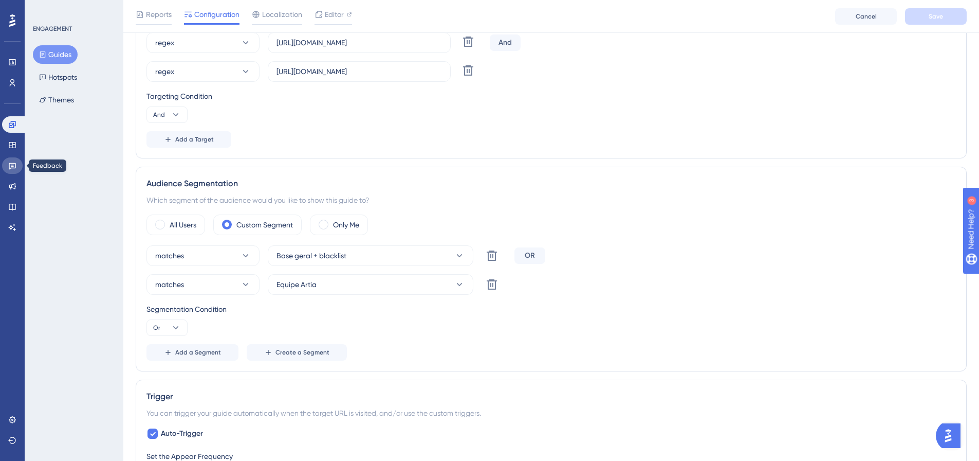
click at [17, 161] on link at bounding box center [12, 165] width 21 height 16
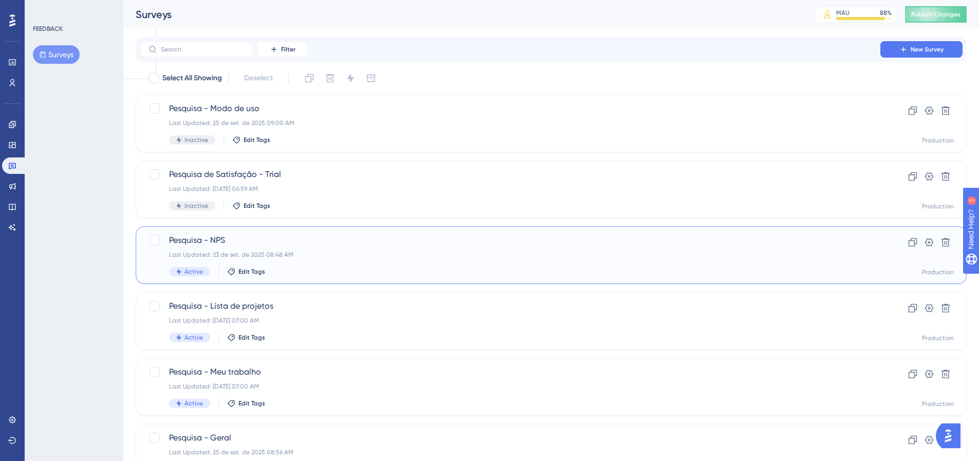
click at [211, 250] on div "Pesquisa - NPS Last Updated: 23 de set. de 2025 08:48 AM Active Edit Tags" at bounding box center [510, 255] width 682 height 42
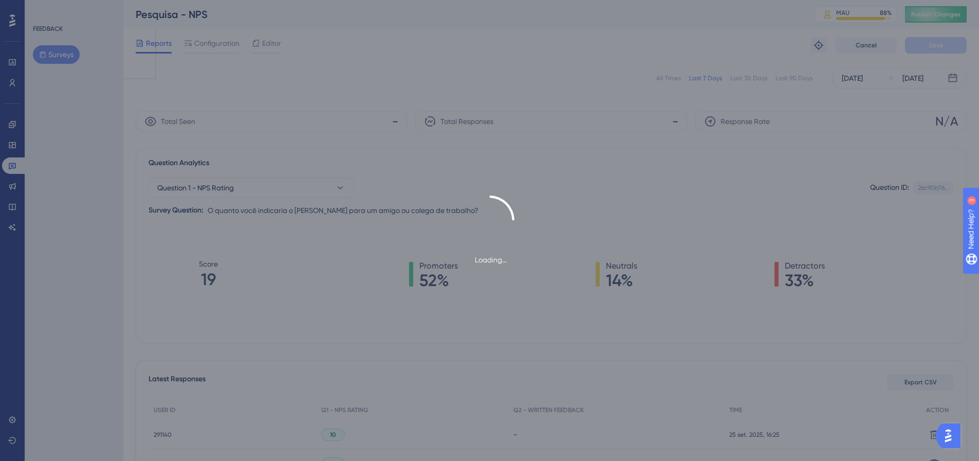
click at [206, 46] on div "Loading..." at bounding box center [489, 230] width 979 height 461
click at [206, 46] on span "Configuration" at bounding box center [216, 43] width 45 height 12
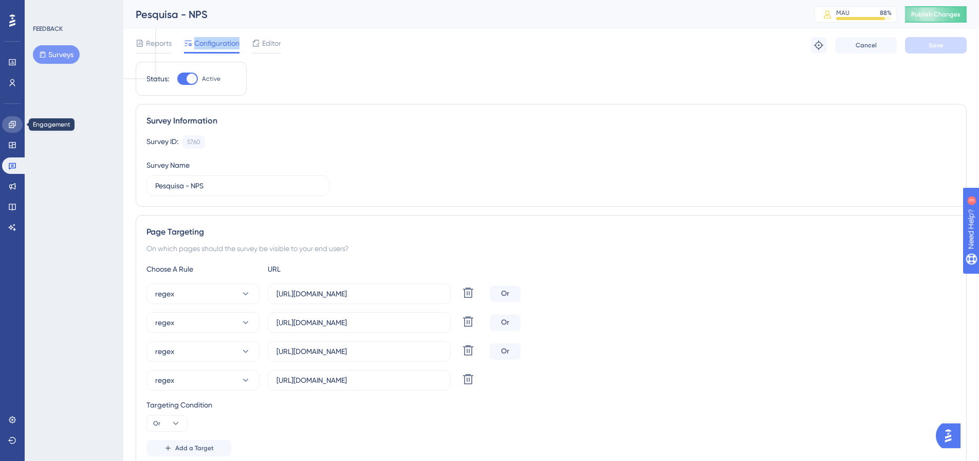
click at [6, 125] on link at bounding box center [12, 124] width 21 height 16
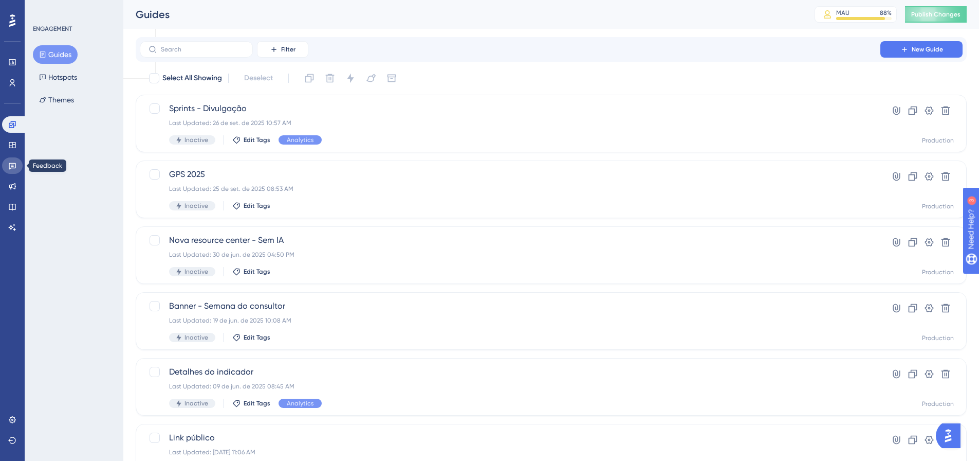
click at [7, 160] on link at bounding box center [12, 165] width 21 height 16
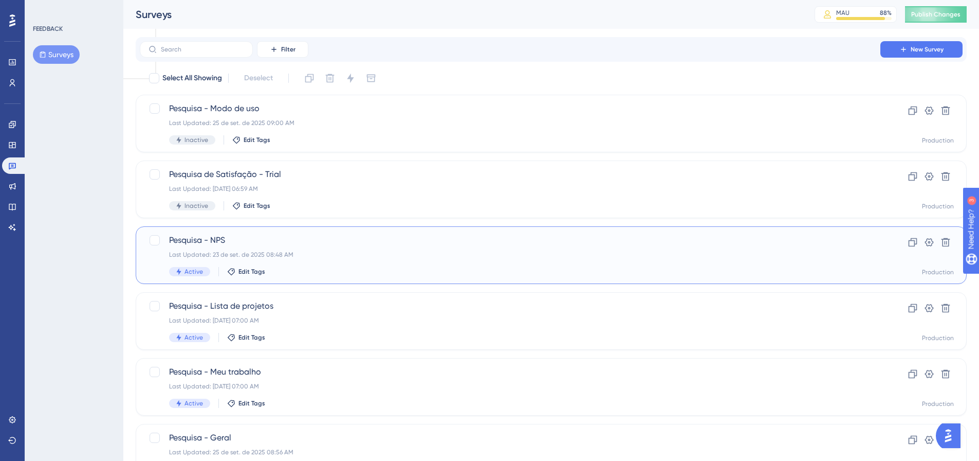
click at [606, 259] on div "Pesquisa - NPS Last Updated: 23 de set. de 2025 08:48 AM Active Edit Tags" at bounding box center [510, 255] width 682 height 42
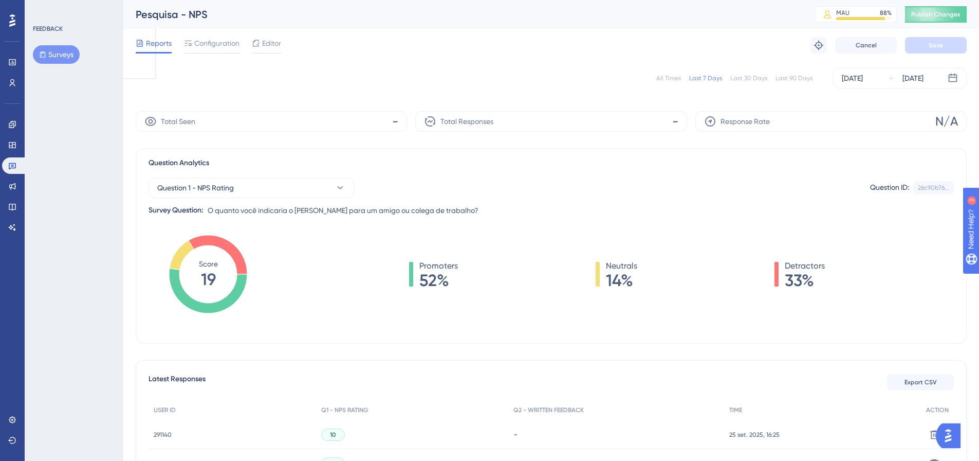
click at [208, 40] on span "Configuration" at bounding box center [216, 43] width 45 height 12
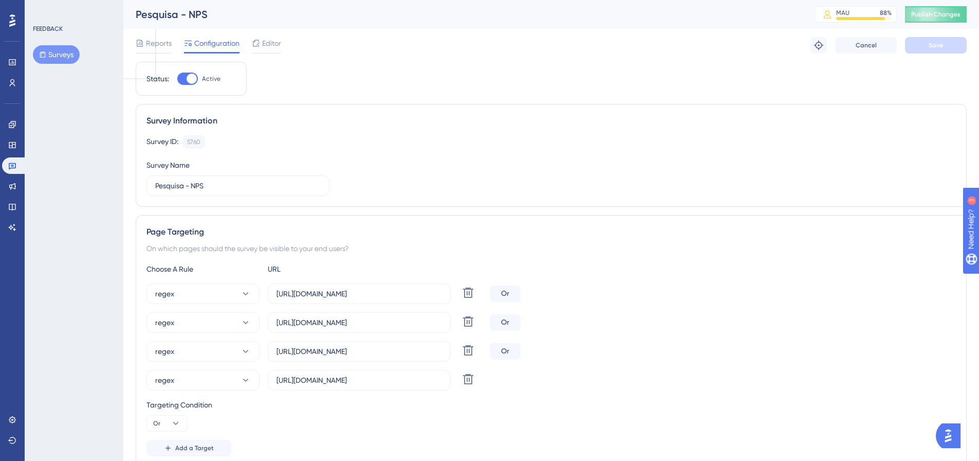
scroll to position [103, 0]
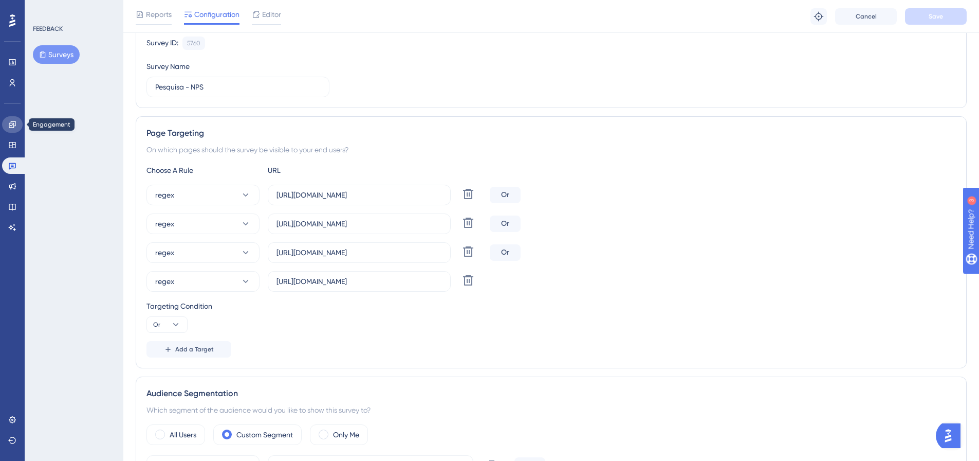
click at [10, 125] on icon at bounding box center [12, 124] width 8 height 8
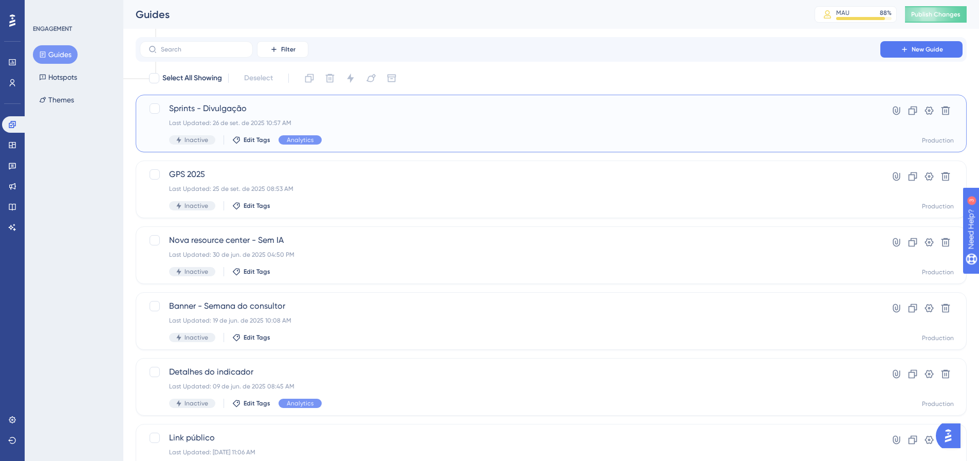
click at [313, 115] on div "Sprints - Divulgação Last Updated: 26 de set. de 2025 10:57 AM Inactive Edit Ta…" at bounding box center [510, 123] width 682 height 42
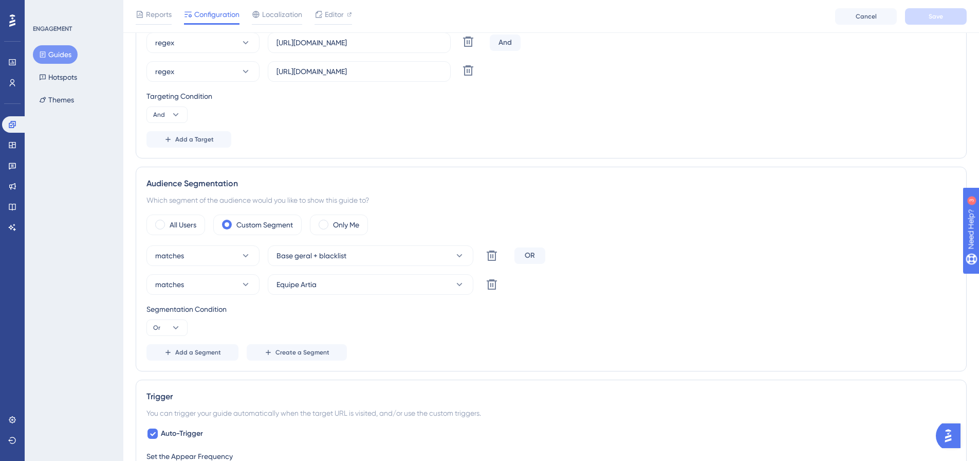
scroll to position [308, 0]
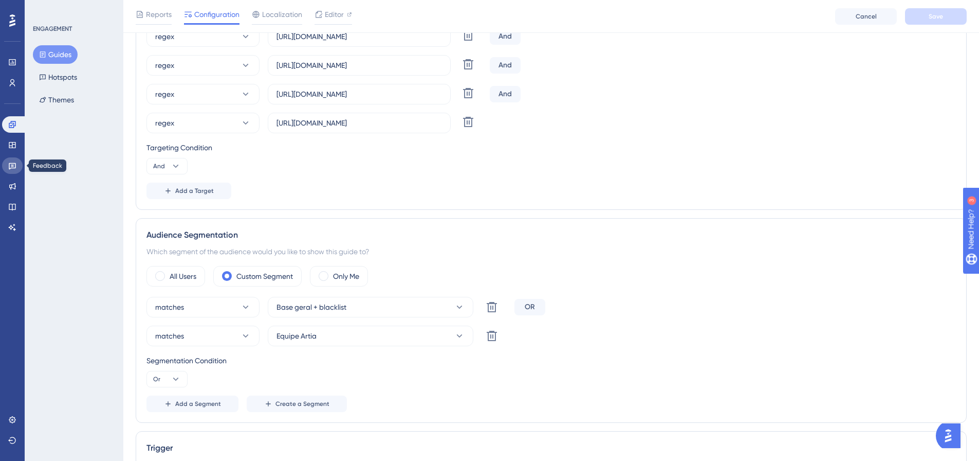
click at [14, 165] on icon at bounding box center [12, 165] width 8 height 8
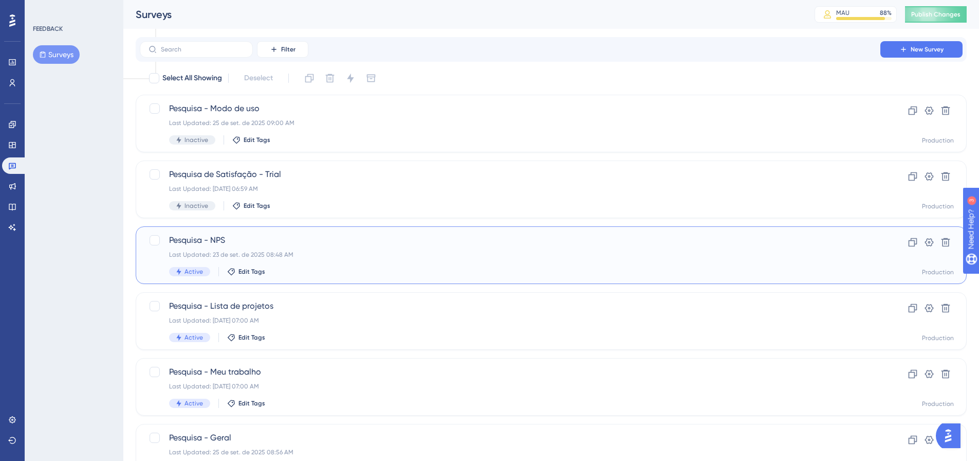
click at [267, 246] on div "Pesquisa - NPS Last Updated: 23 de set. de 2025 08:48 AM Active Edit Tags" at bounding box center [510, 255] width 682 height 42
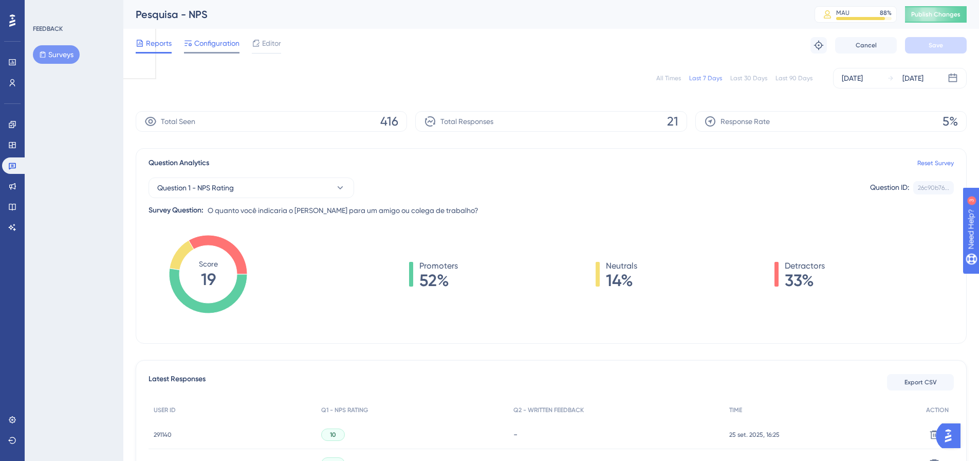
click at [230, 44] on span "Configuration" at bounding box center [216, 43] width 45 height 12
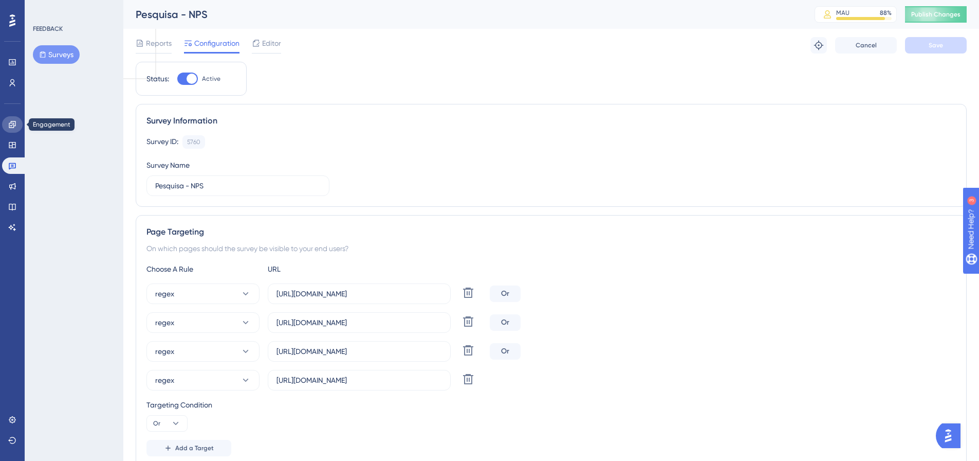
click at [15, 123] on icon at bounding box center [12, 124] width 8 height 8
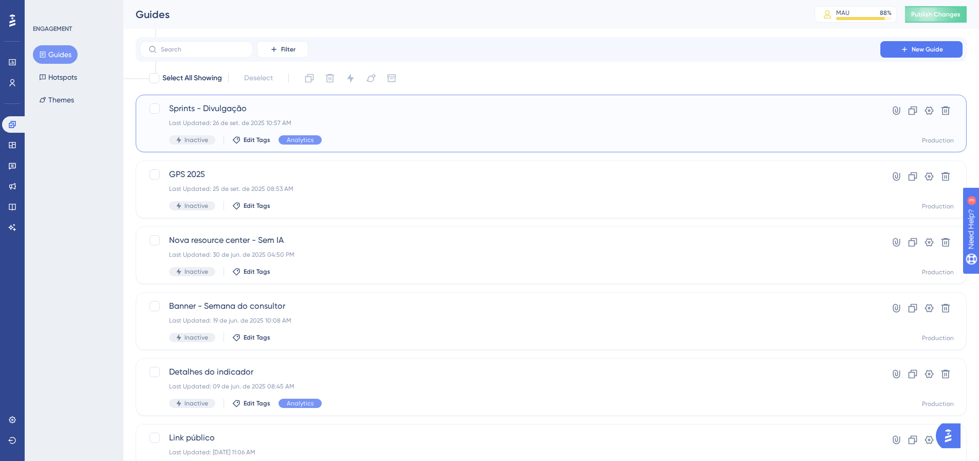
click at [195, 113] on span "Sprints - Divulgação" at bounding box center [510, 108] width 682 height 12
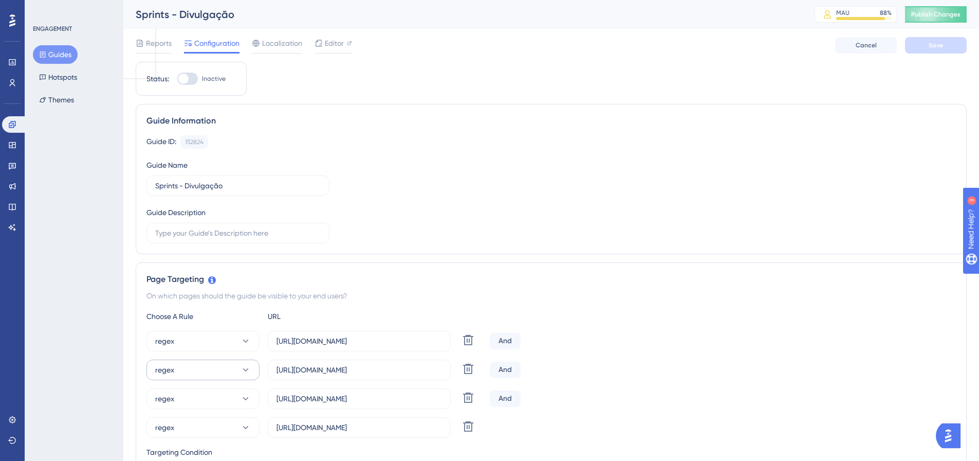
scroll to position [154, 0]
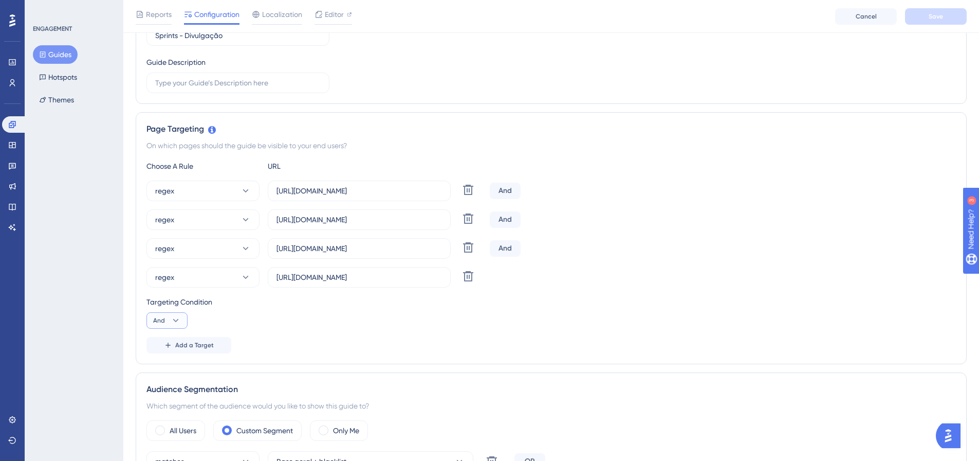
click at [171, 322] on icon at bounding box center [176, 320] width 10 height 10
click at [168, 369] on div "Or Or" at bounding box center [167, 370] width 20 height 21
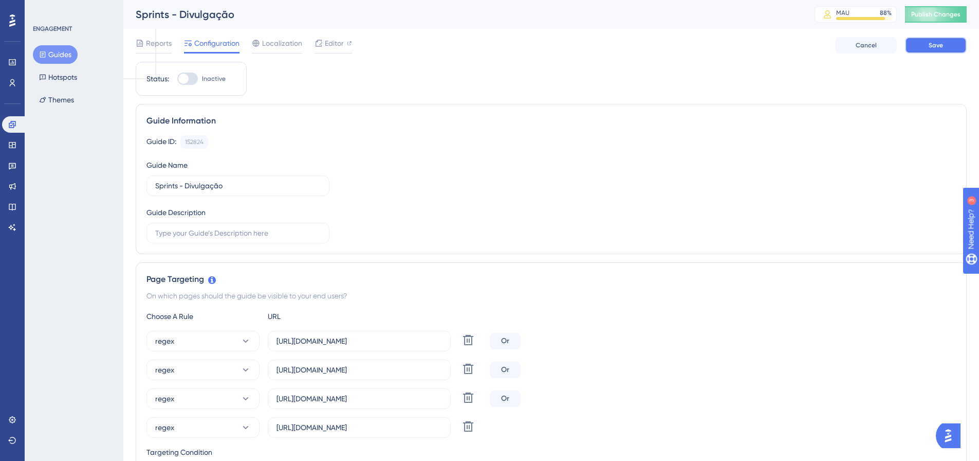
click at [944, 39] on button "Save" at bounding box center [936, 45] width 62 height 16
click at [328, 43] on span "Editor" at bounding box center [334, 43] width 19 height 12
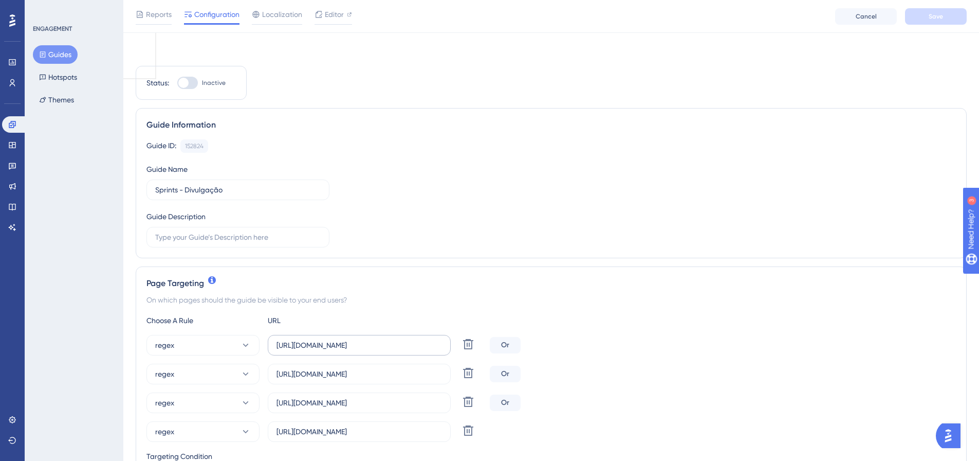
scroll to position [51, 0]
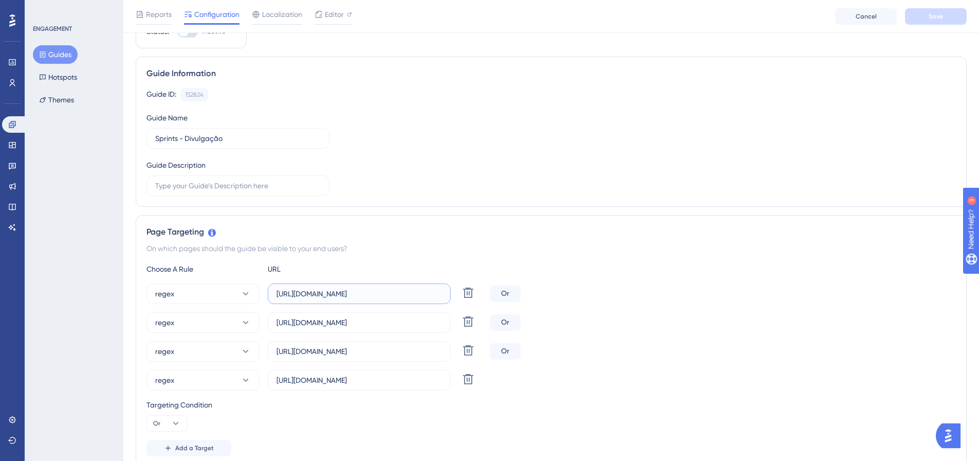
drag, startPoint x: 406, startPoint y: 291, endPoint x: 142, endPoint y: 244, distance: 267.5
click at [163, 249] on div "Page Targeting On which pages should the guide be visible to your end users? Ch…" at bounding box center [551, 341] width 831 height 252
drag, startPoint x: 429, startPoint y: 348, endPoint x: 176, endPoint y: 319, distance: 254.5
click at [193, 324] on div "regex https://app2.artia.com/a/(.*)/(.*)/(.*) Delete Or regex https://app.artia…" at bounding box center [552, 336] width 810 height 107
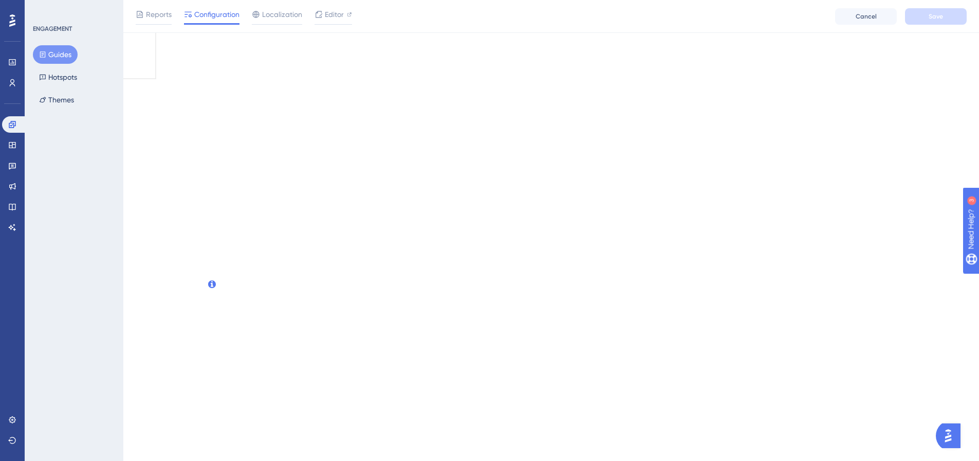
scroll to position [0, 0]
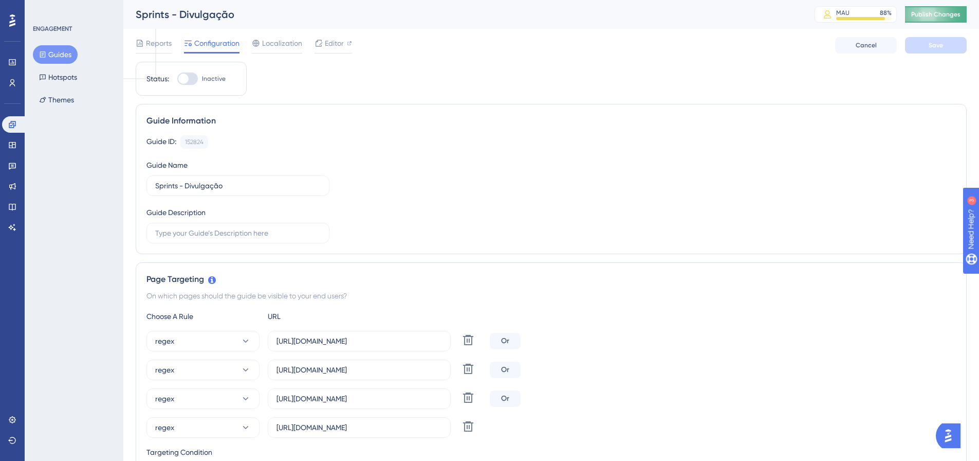
click at [951, 15] on span "Publish Changes" at bounding box center [936, 14] width 49 height 8
click at [182, 83] on div at bounding box center [183, 79] width 10 height 10
click at [177, 79] on input "Inactive" at bounding box center [177, 79] width 1 height 1
checkbox input "true"
click at [160, 49] on div "Reports" at bounding box center [154, 45] width 36 height 16
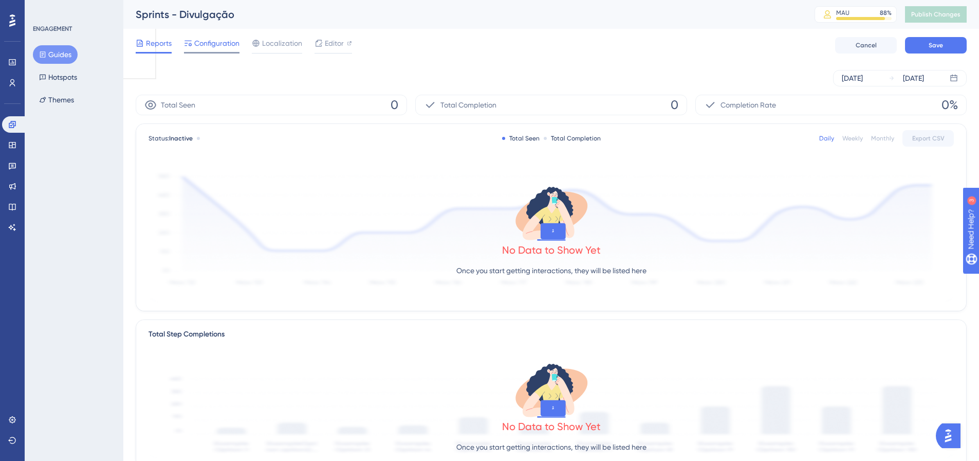
click at [215, 48] on span "Configuration" at bounding box center [216, 43] width 45 height 12
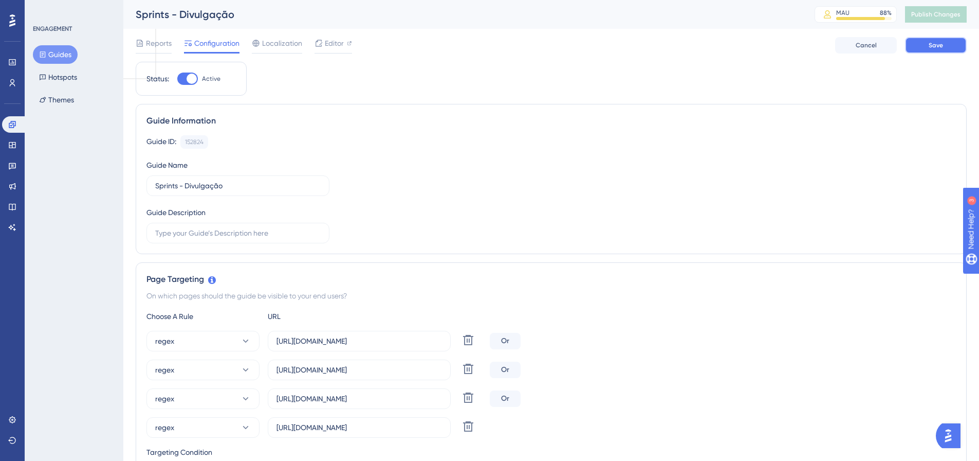
click at [962, 44] on button "Save" at bounding box center [936, 45] width 62 height 16
click at [950, 15] on span "Publish Changes" at bounding box center [936, 14] width 49 height 8
click at [322, 16] on icon at bounding box center [319, 19] width 10 height 10
click at [160, 40] on span "Reports" at bounding box center [159, 43] width 26 height 12
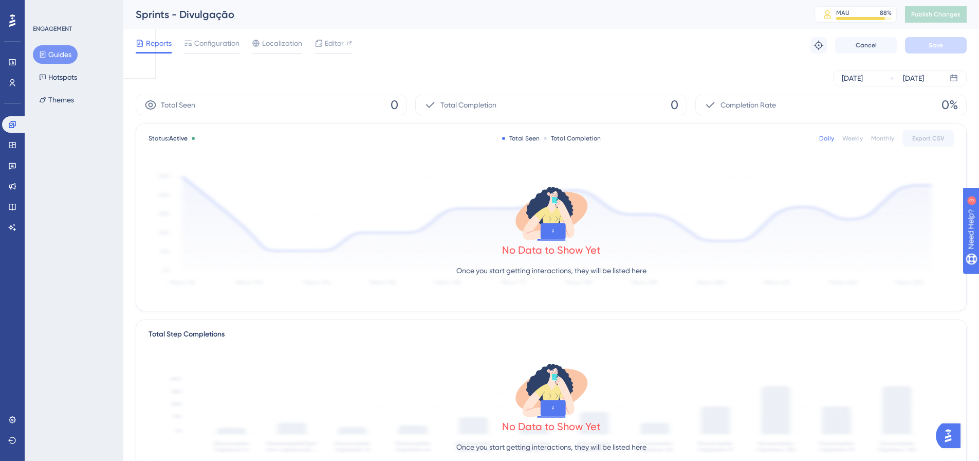
click at [69, 88] on div "Guides Hotspots Themes" at bounding box center [74, 77] width 83 height 64
click at [54, 70] on button "Hotspots" at bounding box center [58, 77] width 50 height 19
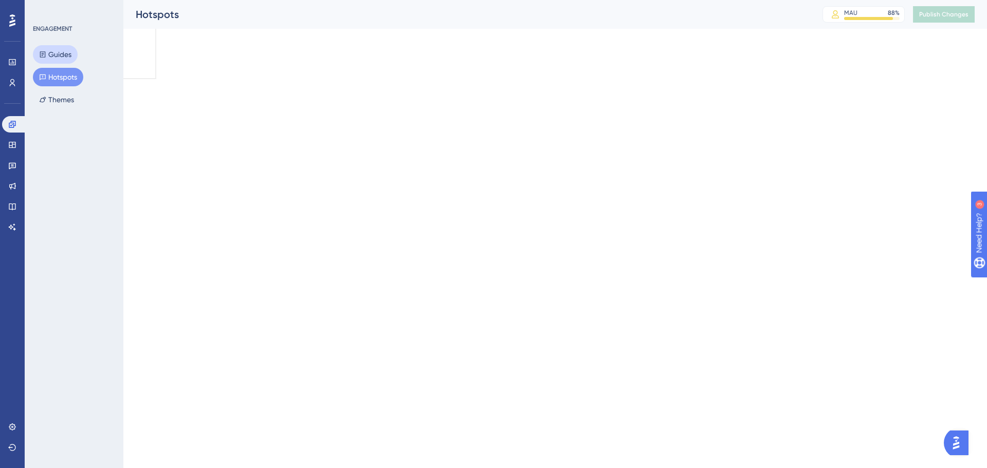
click at [59, 58] on button "Guides" at bounding box center [55, 54] width 45 height 19
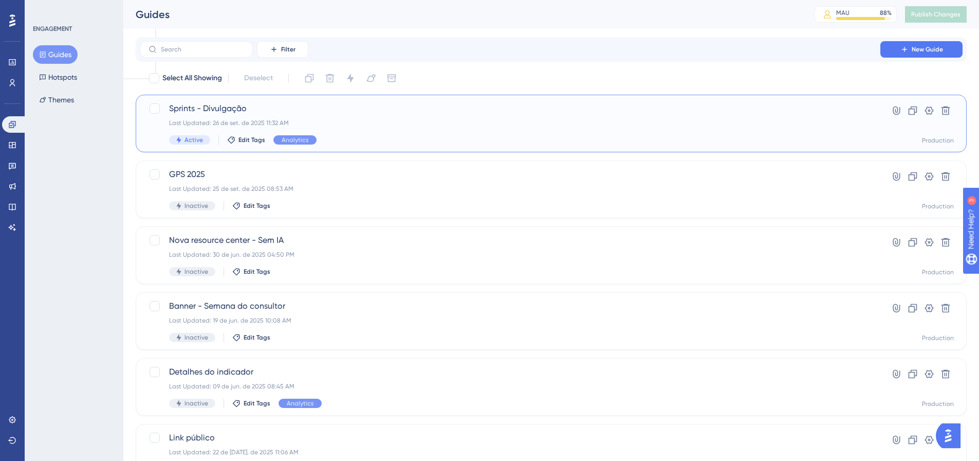
click at [231, 102] on span "Sprints - Divulgação" at bounding box center [510, 108] width 682 height 12
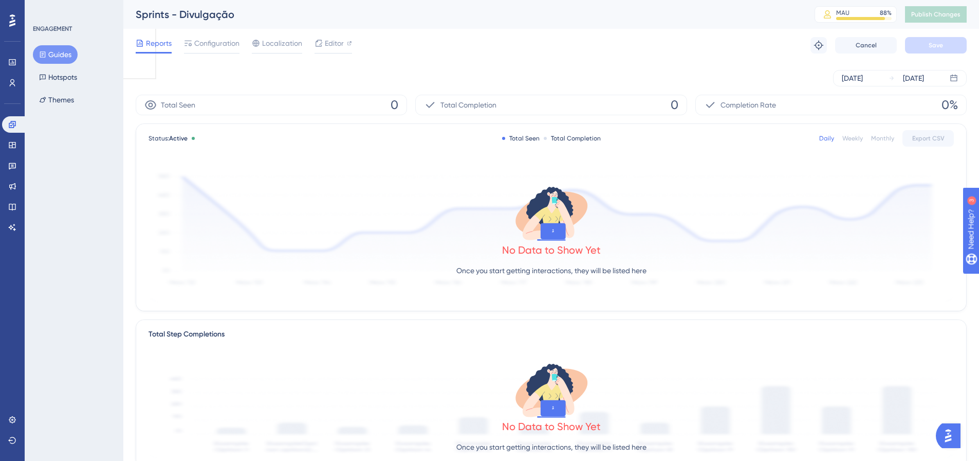
click at [292, 68] on div "Sep 26 2025 Sep 26 2025" at bounding box center [551, 78] width 831 height 33
click at [240, 48] on div "Reports Configuration Localization Editor" at bounding box center [244, 45] width 216 height 16
click at [232, 47] on span "Configuration" at bounding box center [216, 43] width 45 height 12
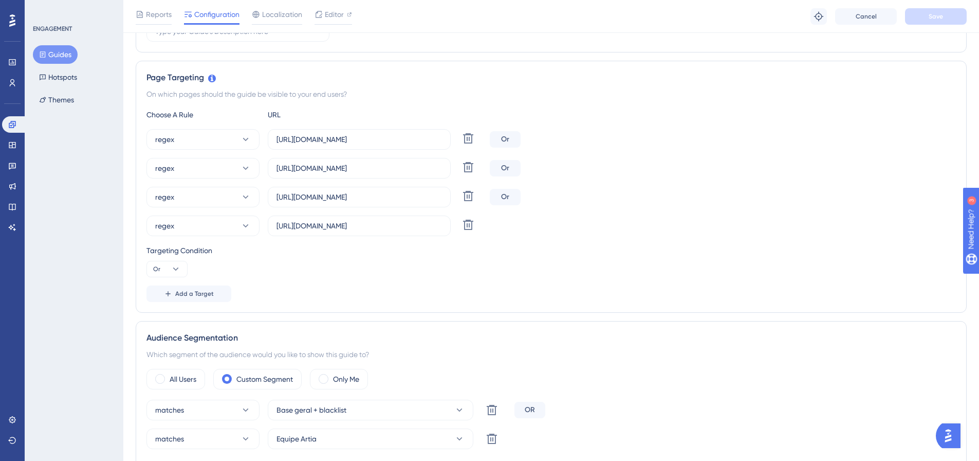
scroll to position [308, 0]
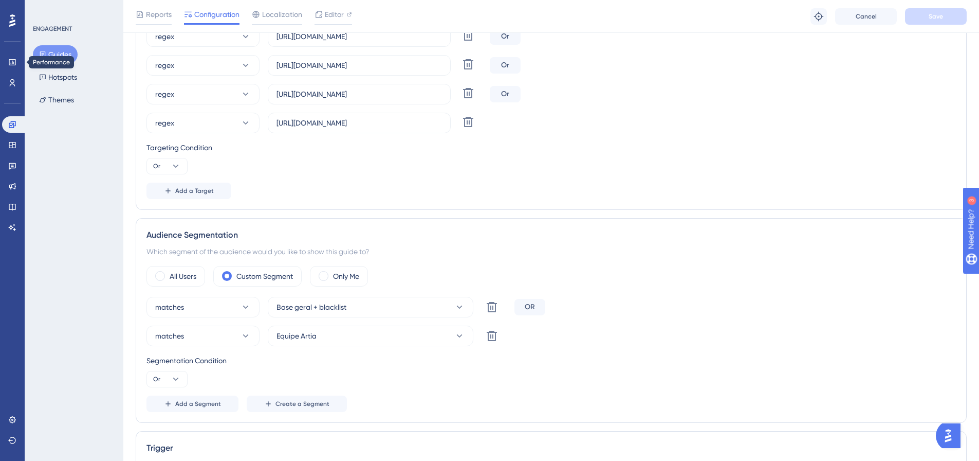
click at [28, 92] on div "ENGAGEMENT Guides Hotspots Themes" at bounding box center [74, 230] width 99 height 461
click at [10, 80] on icon at bounding box center [12, 83] width 8 height 8
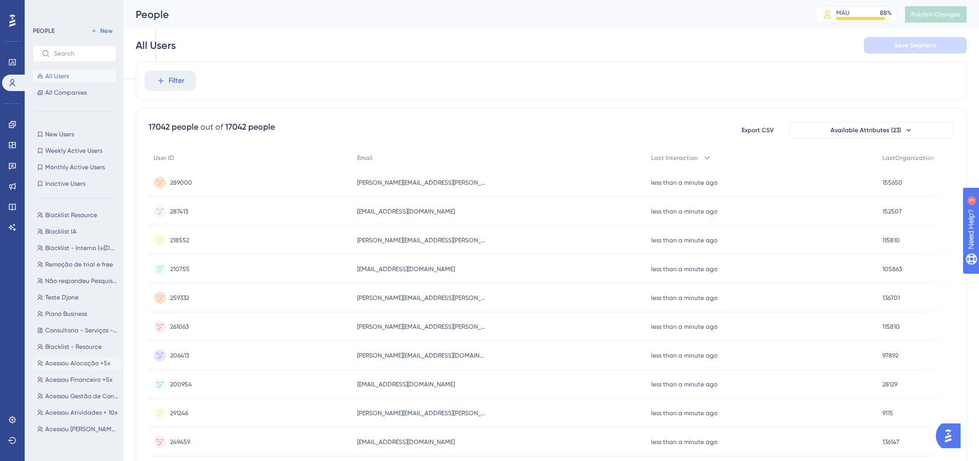
scroll to position [103, 0]
click at [66, 448] on button "Equipe Artia Equipe Artia" at bounding box center [77, 443] width 89 height 12
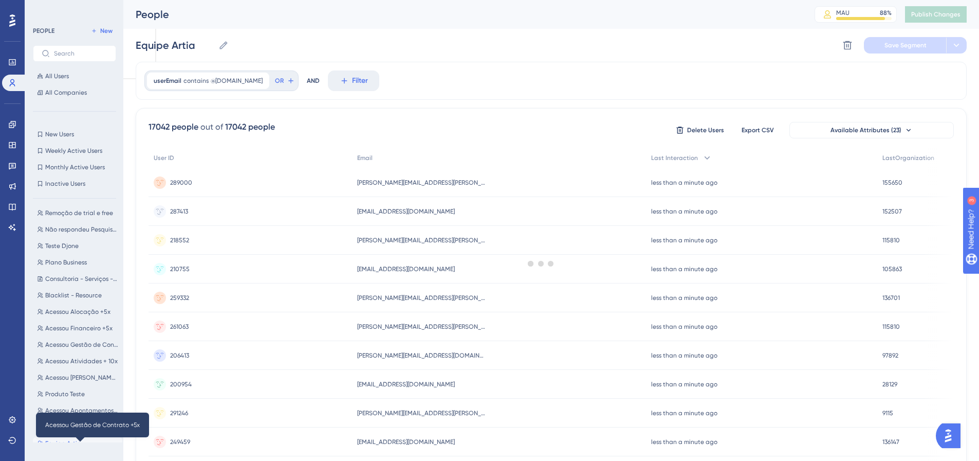
scroll to position [0, 0]
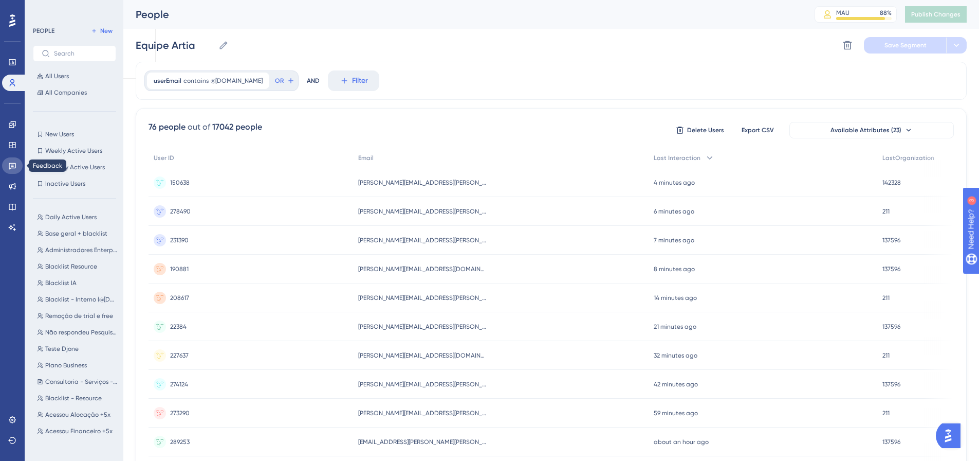
click at [14, 167] on icon at bounding box center [12, 165] width 8 height 8
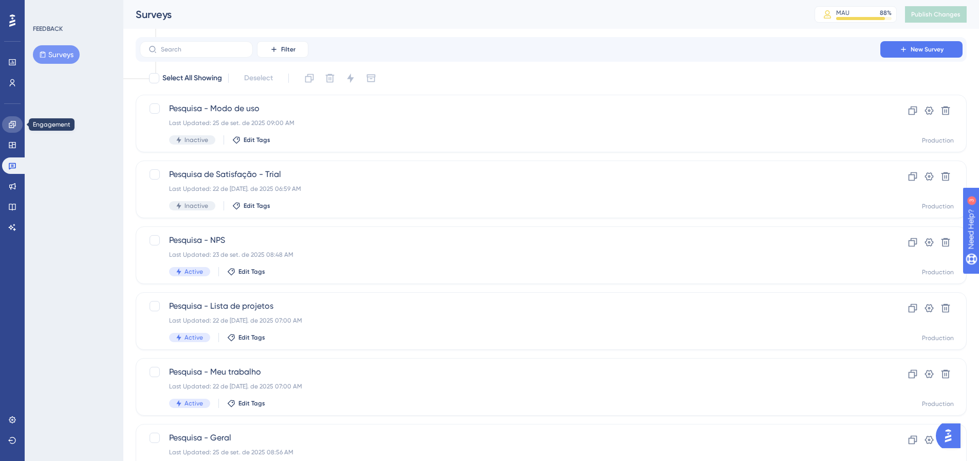
click at [11, 124] on icon at bounding box center [12, 124] width 8 height 8
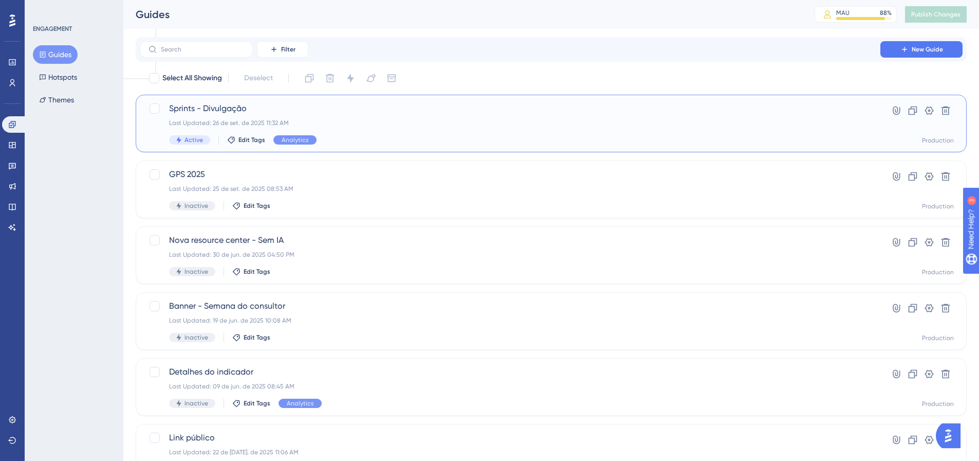
click at [241, 107] on span "Sprints - Divulgação" at bounding box center [510, 108] width 682 height 12
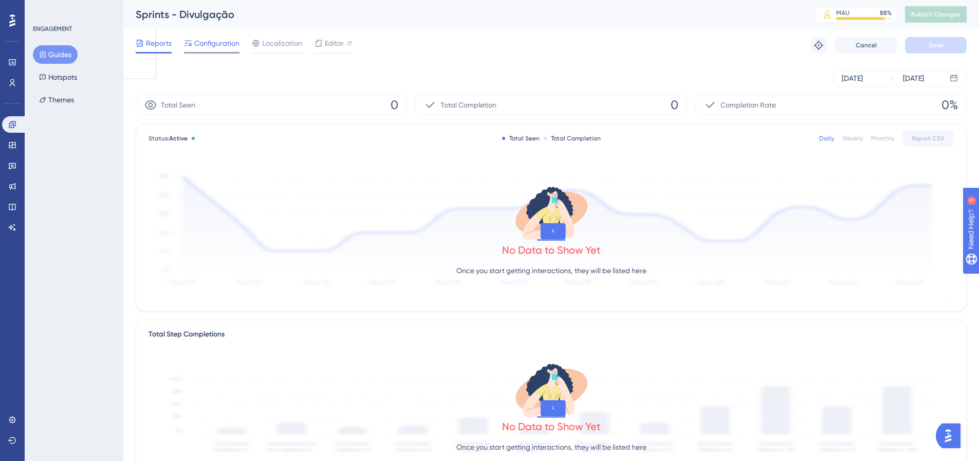
click at [209, 51] on div "Configuration" at bounding box center [212, 45] width 56 height 16
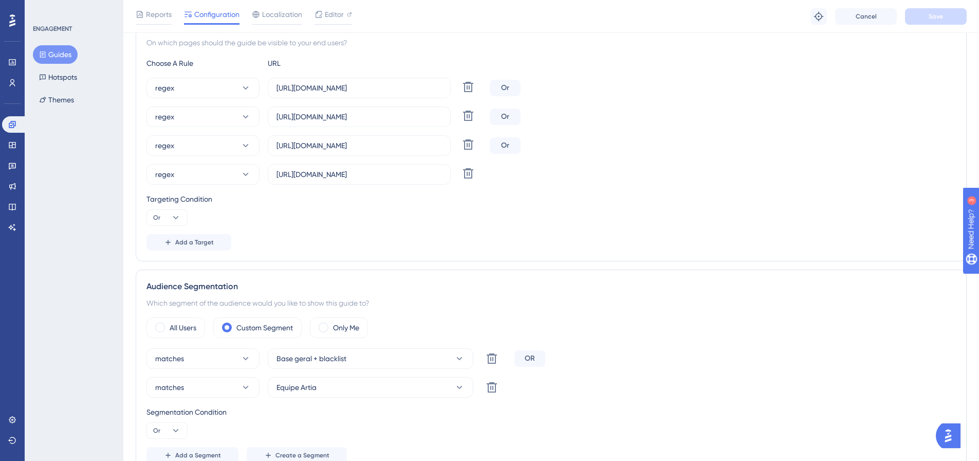
scroll to position [308, 0]
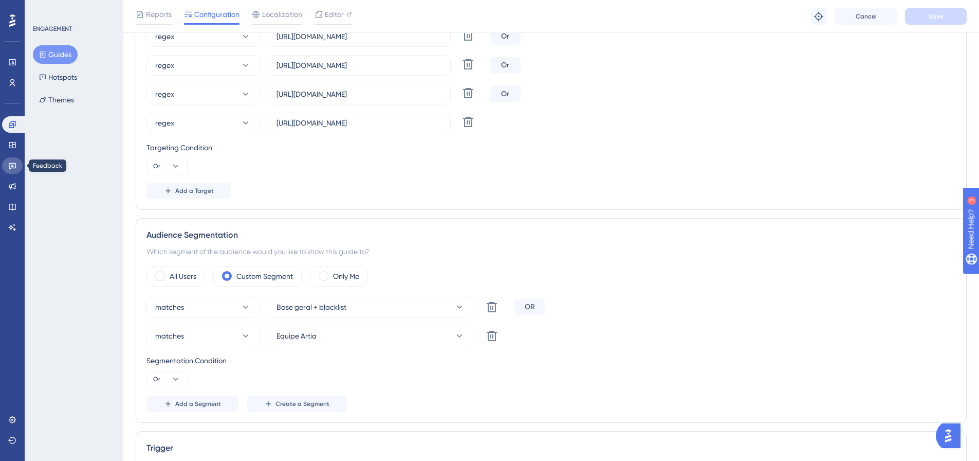
click at [17, 170] on link at bounding box center [12, 165] width 21 height 16
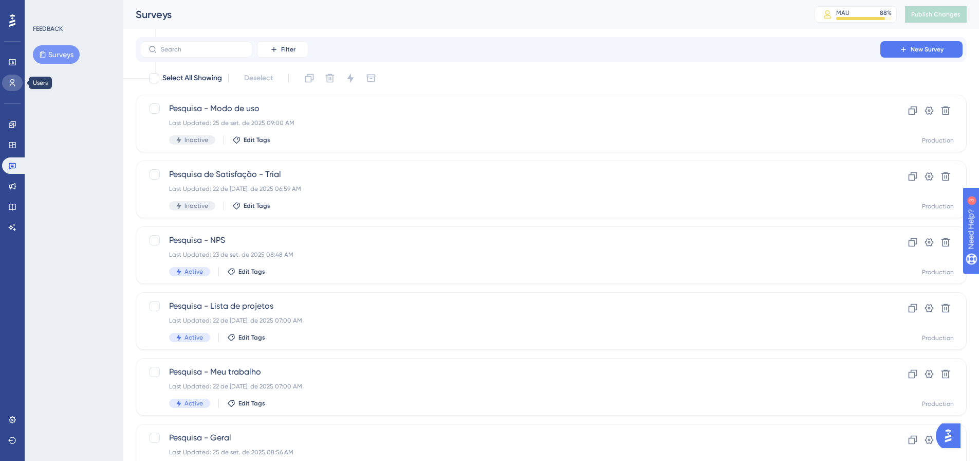
click at [7, 83] on link at bounding box center [12, 83] width 21 height 16
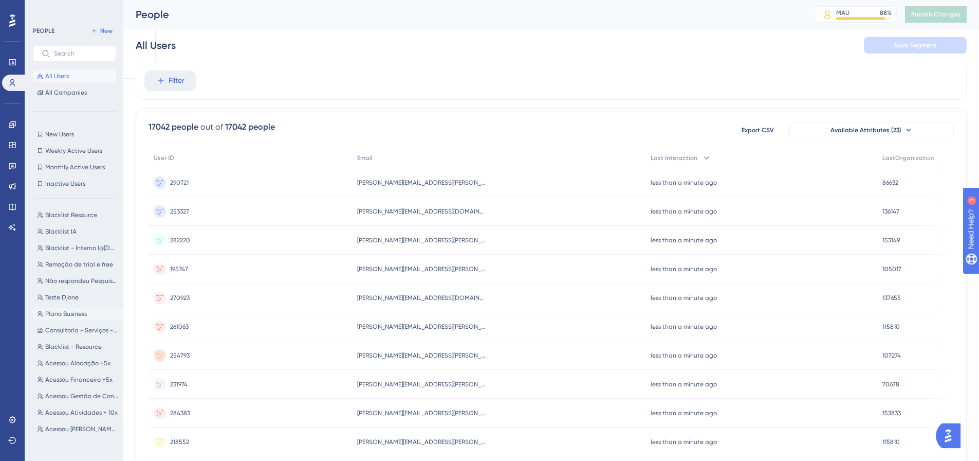
scroll to position [103, 0]
click at [73, 445] on span "Equipe Artia" at bounding box center [63, 443] width 36 height 8
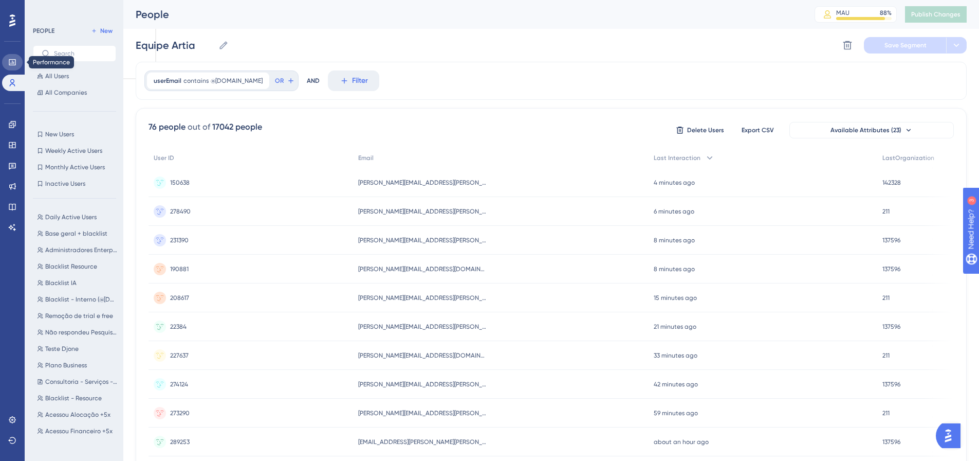
click at [13, 67] on link at bounding box center [12, 62] width 21 height 16
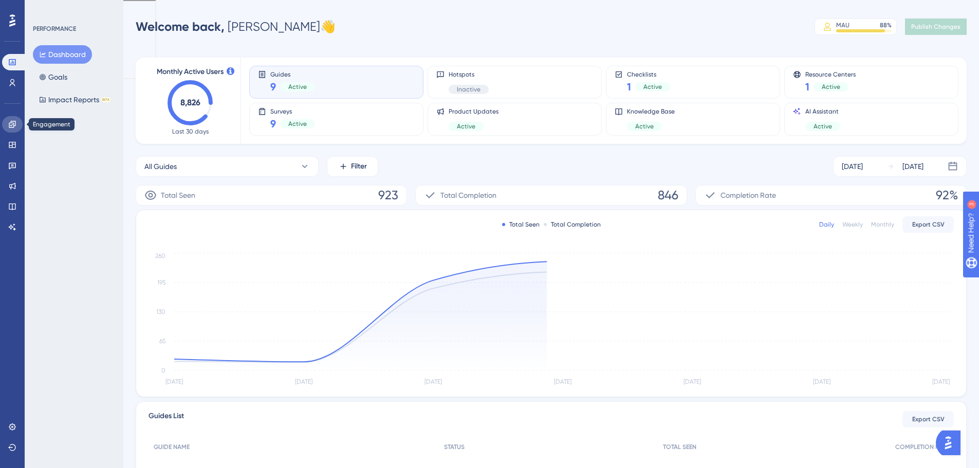
click at [17, 120] on link at bounding box center [12, 124] width 21 height 16
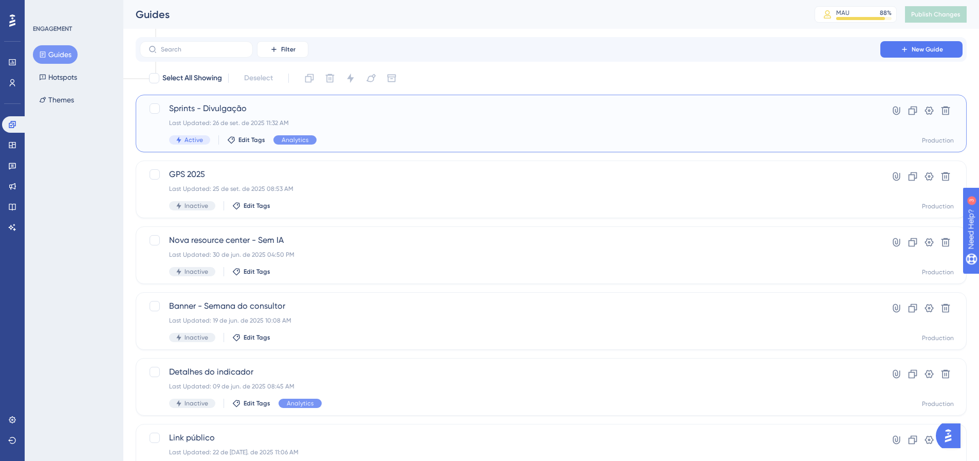
click at [197, 110] on span "Sprints - Divulgação" at bounding box center [510, 108] width 682 height 12
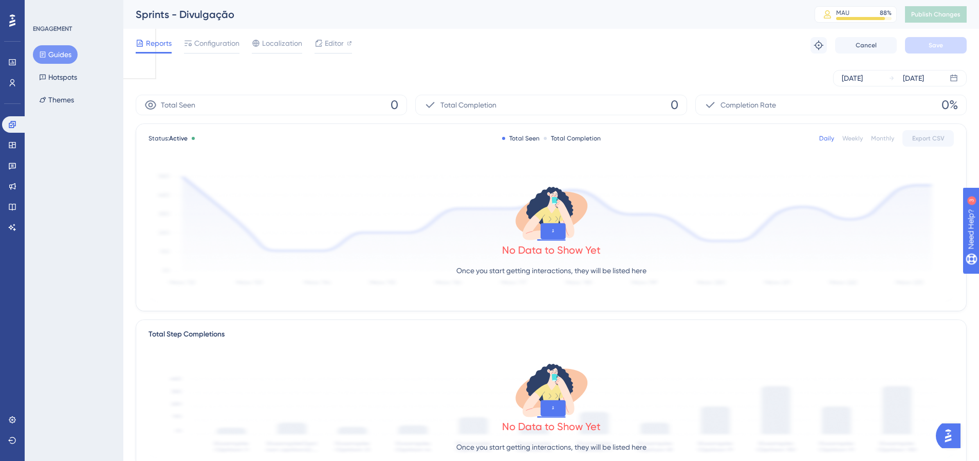
scroll to position [51, 0]
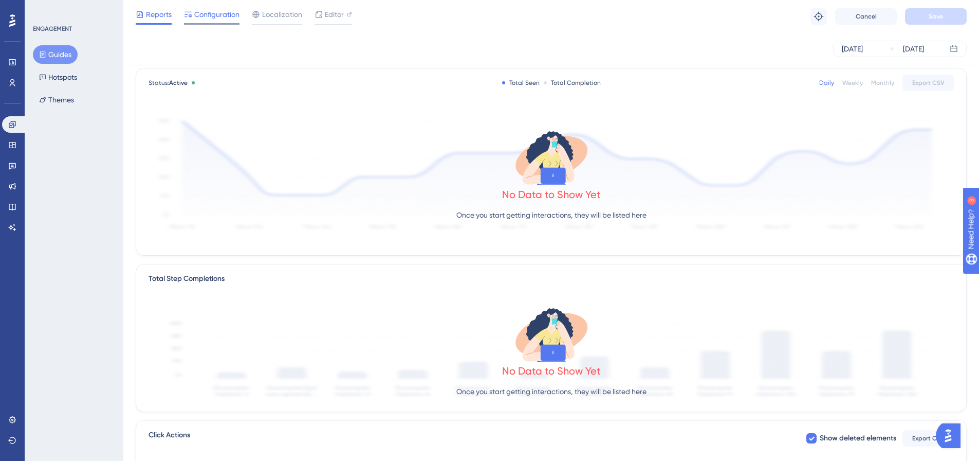
click at [204, 16] on span "Configuration" at bounding box center [216, 14] width 45 height 12
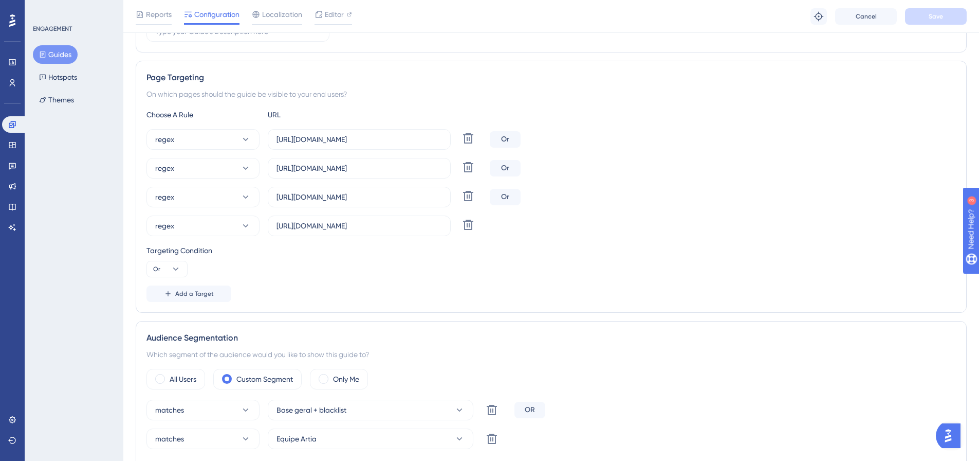
scroll to position [308, 0]
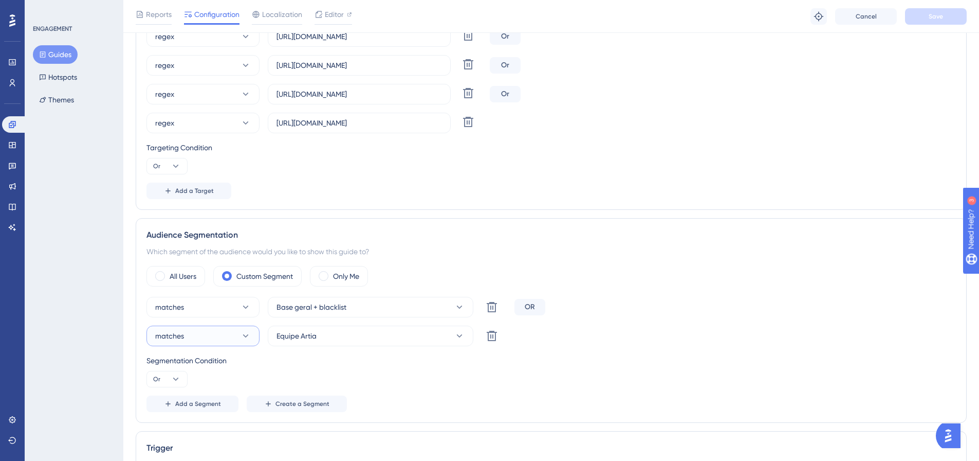
click at [203, 334] on button "matches" at bounding box center [203, 335] width 113 height 21
click at [202, 383] on span "doesn't match" at bounding box center [184, 387] width 47 height 12
click at [931, 16] on span "Save" at bounding box center [936, 16] width 14 height 8
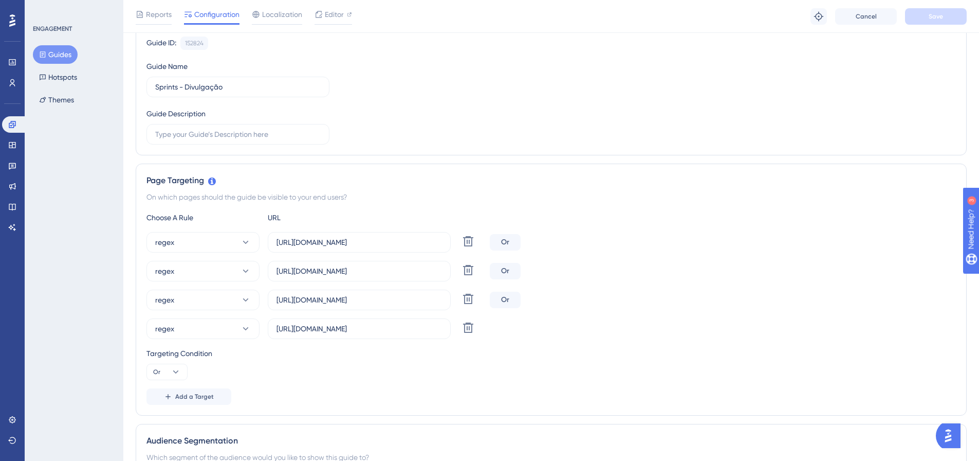
scroll to position [0, 0]
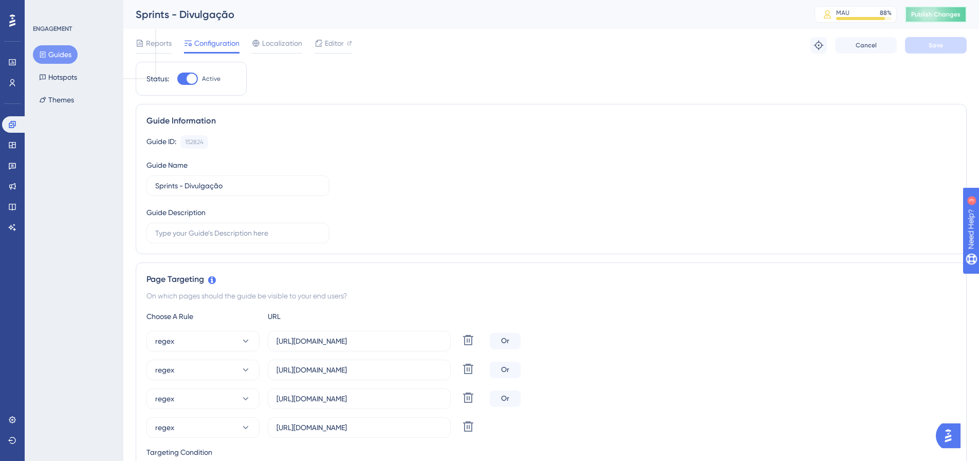
click at [948, 15] on span "Publish Changes" at bounding box center [936, 14] width 49 height 8
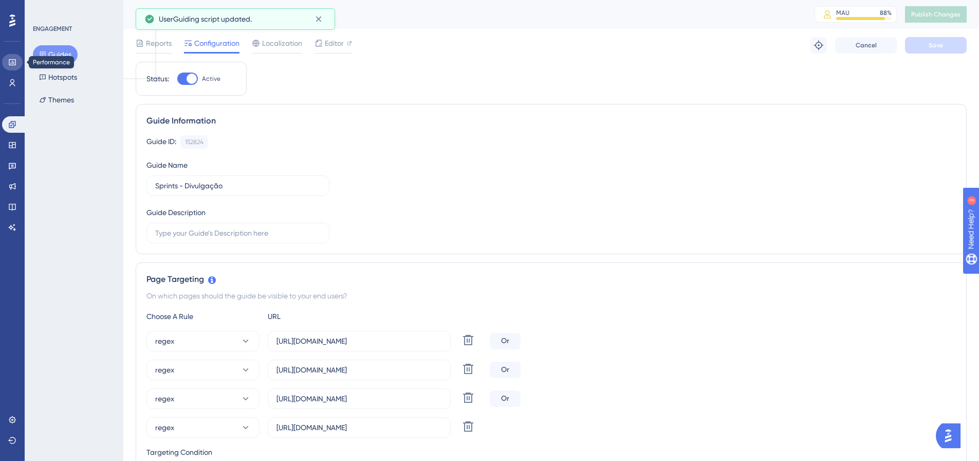
click at [12, 68] on link at bounding box center [12, 62] width 21 height 16
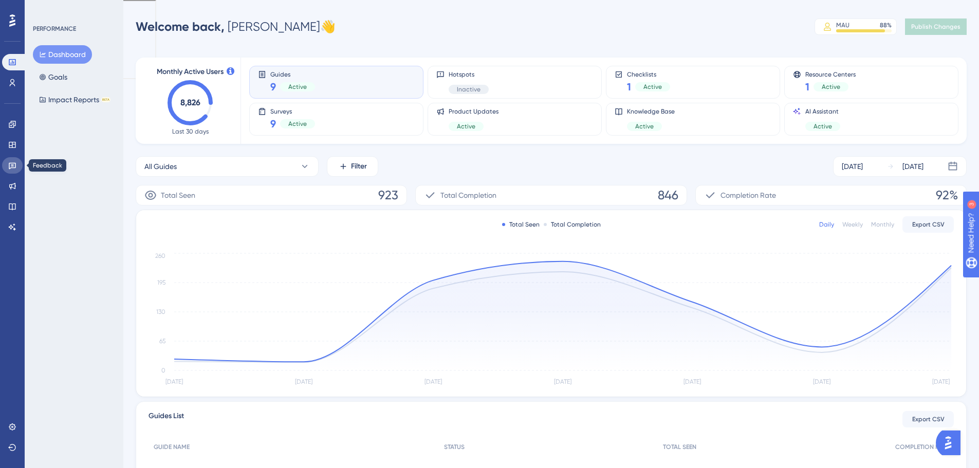
click at [12, 166] on icon at bounding box center [12, 165] width 8 height 8
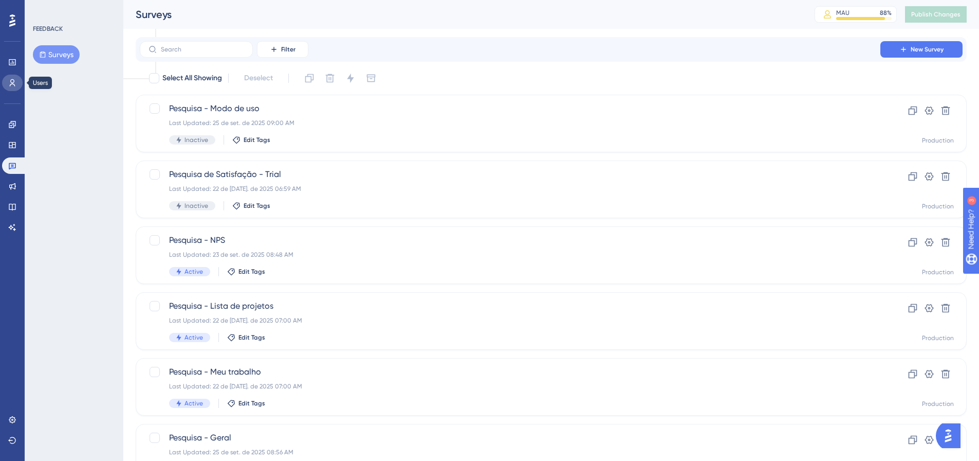
click at [11, 82] on icon at bounding box center [13, 82] width 6 height 7
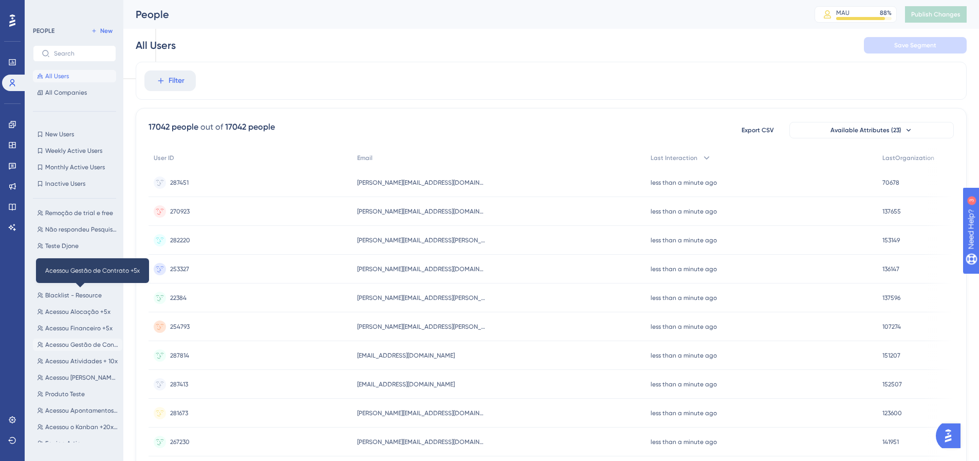
scroll to position [154, 0]
click at [71, 391] on span "Equipe Artia" at bounding box center [63, 392] width 36 height 8
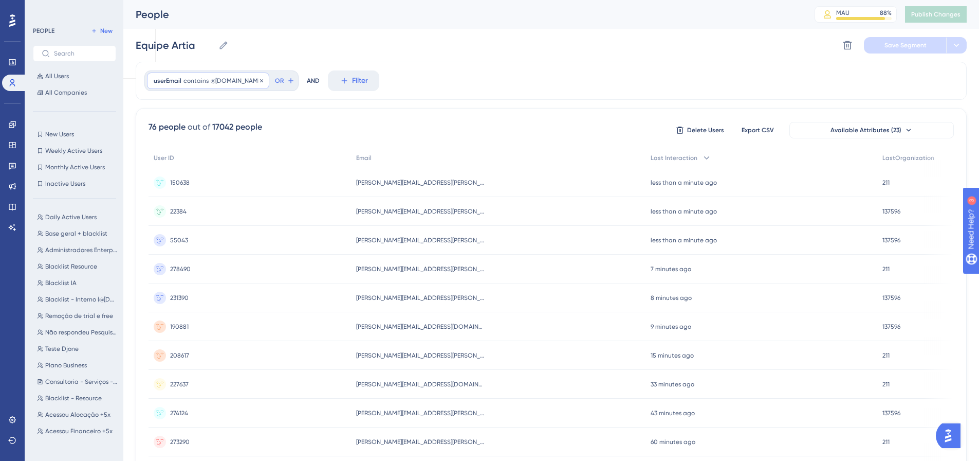
click at [204, 78] on span "contains" at bounding box center [196, 81] width 25 height 8
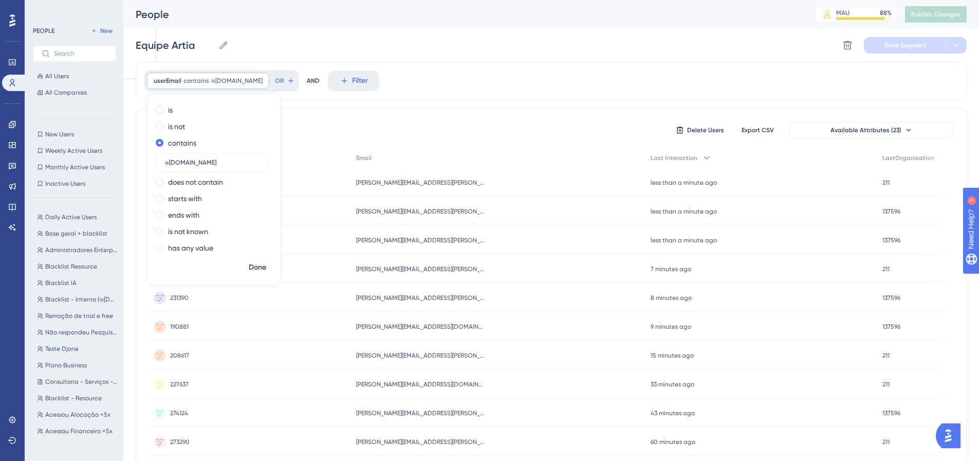
click at [393, 121] on div "76 people out of 17042 people Delete Users Export CSV Available Attributes (23)" at bounding box center [552, 130] width 806 height 19
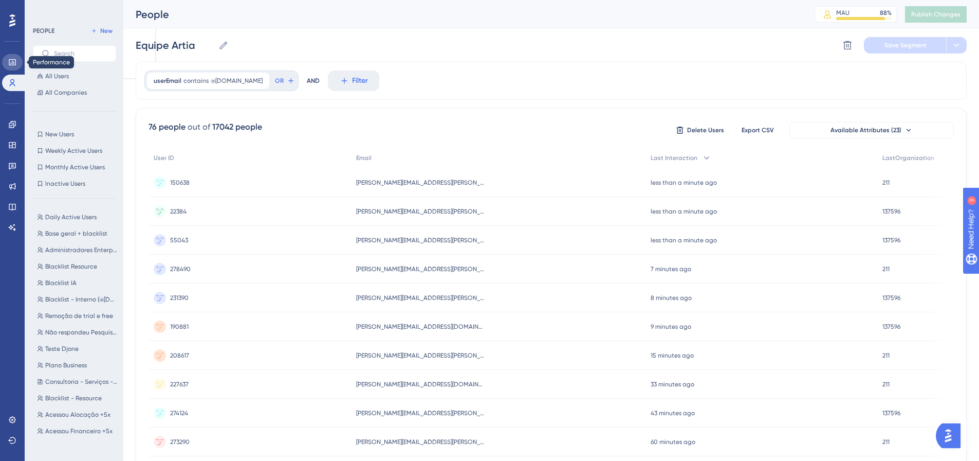
click at [16, 58] on icon at bounding box center [12, 62] width 8 height 8
